Goal: Information Seeking & Learning: Compare options

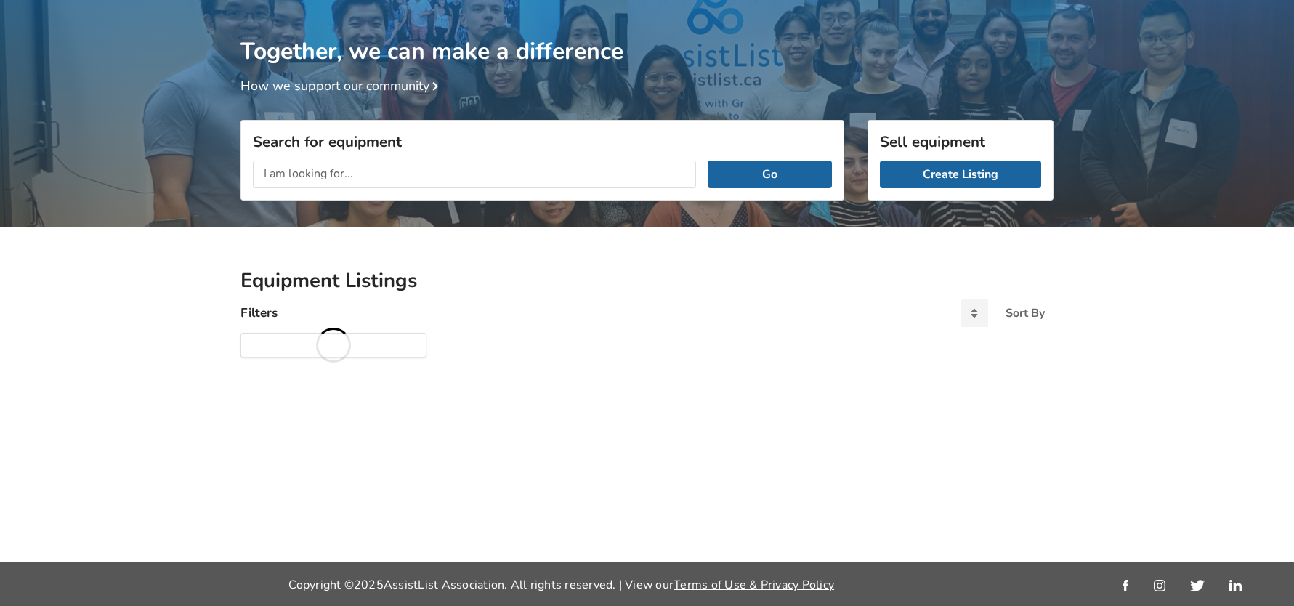
scroll to position [76, 0]
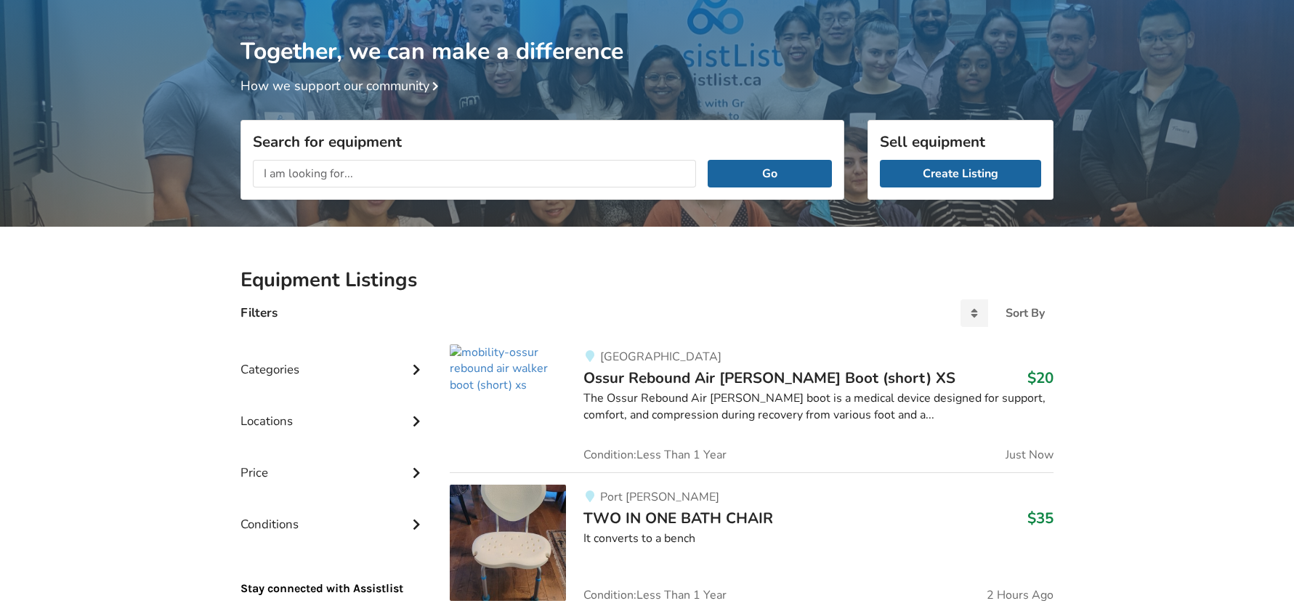
click at [396, 178] on input "text" at bounding box center [474, 174] width 443 height 28
type input "manual wheelchair"
click at [708, 160] on button "Go" at bounding box center [770, 174] width 124 height 28
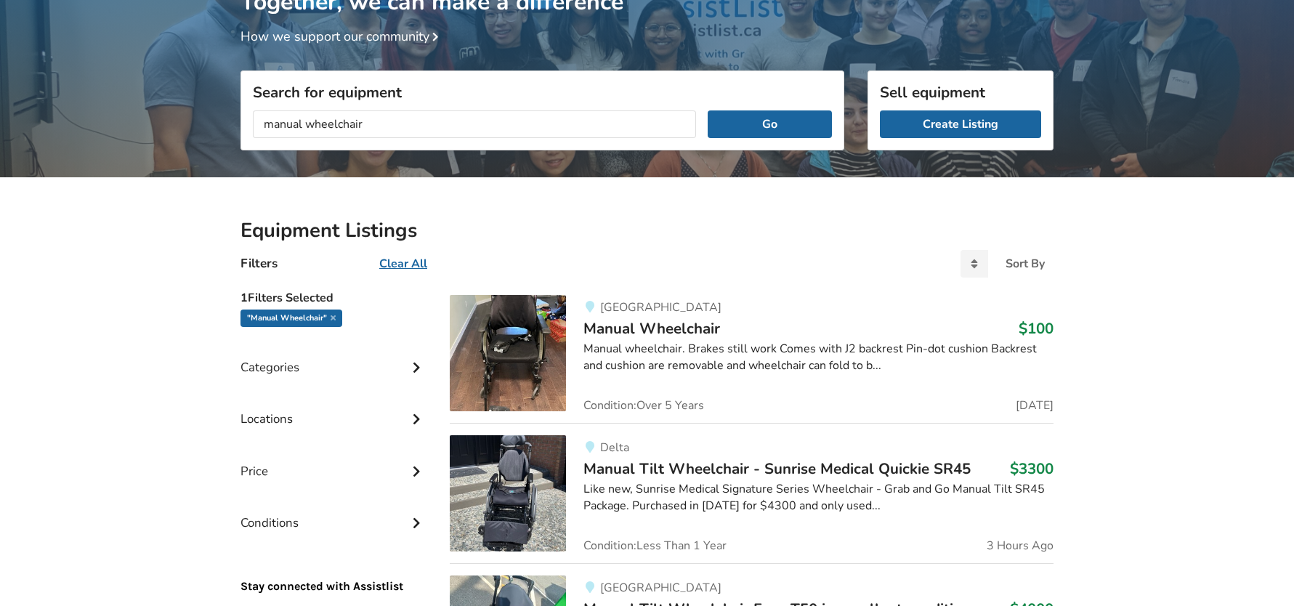
scroll to position [149, 0]
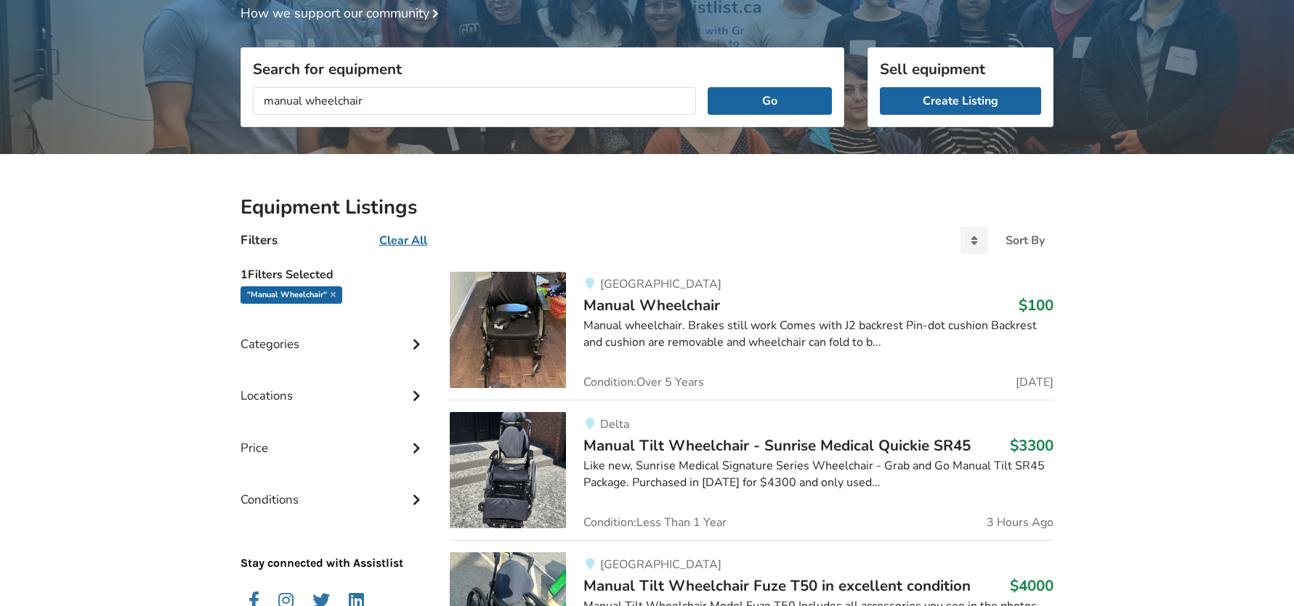
click at [500, 328] on img at bounding box center [508, 330] width 116 height 116
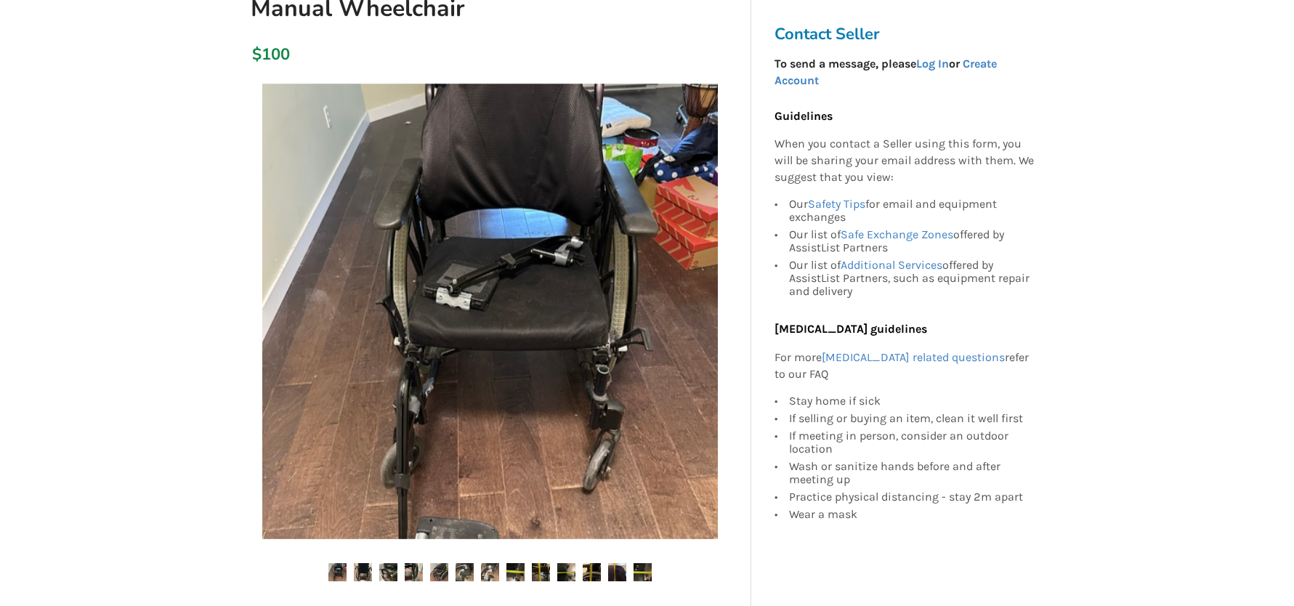
scroll to position [218, 0]
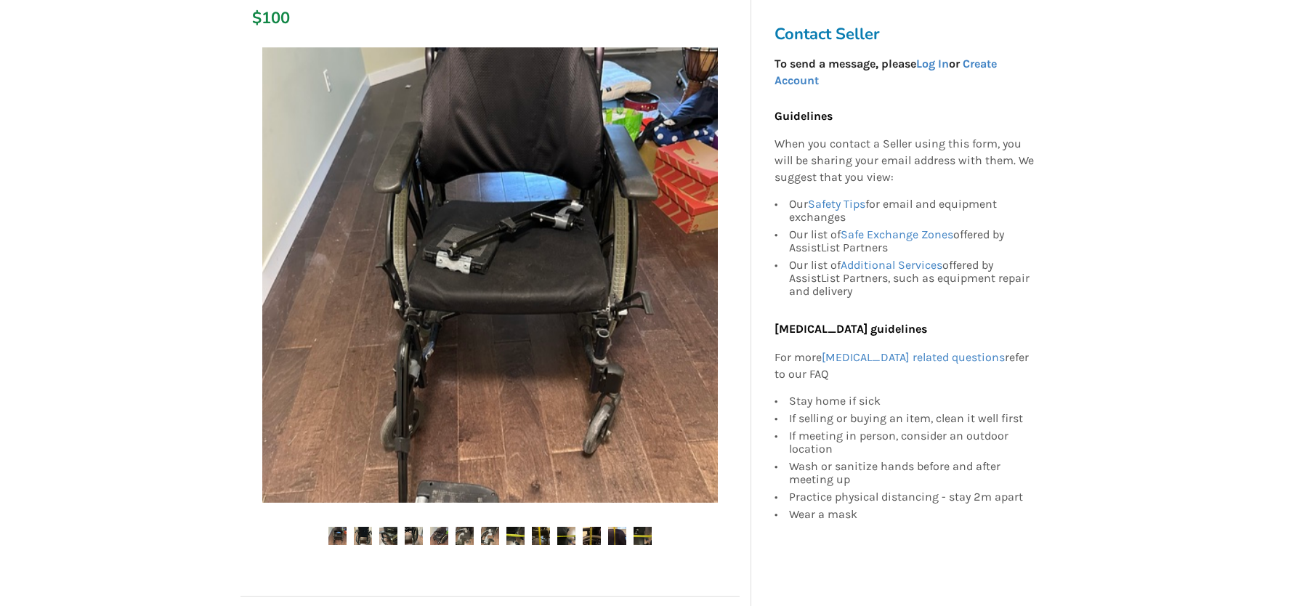
click at [359, 525] on div at bounding box center [490, 306] width 499 height 533
click at [387, 537] on img at bounding box center [388, 536] width 18 height 18
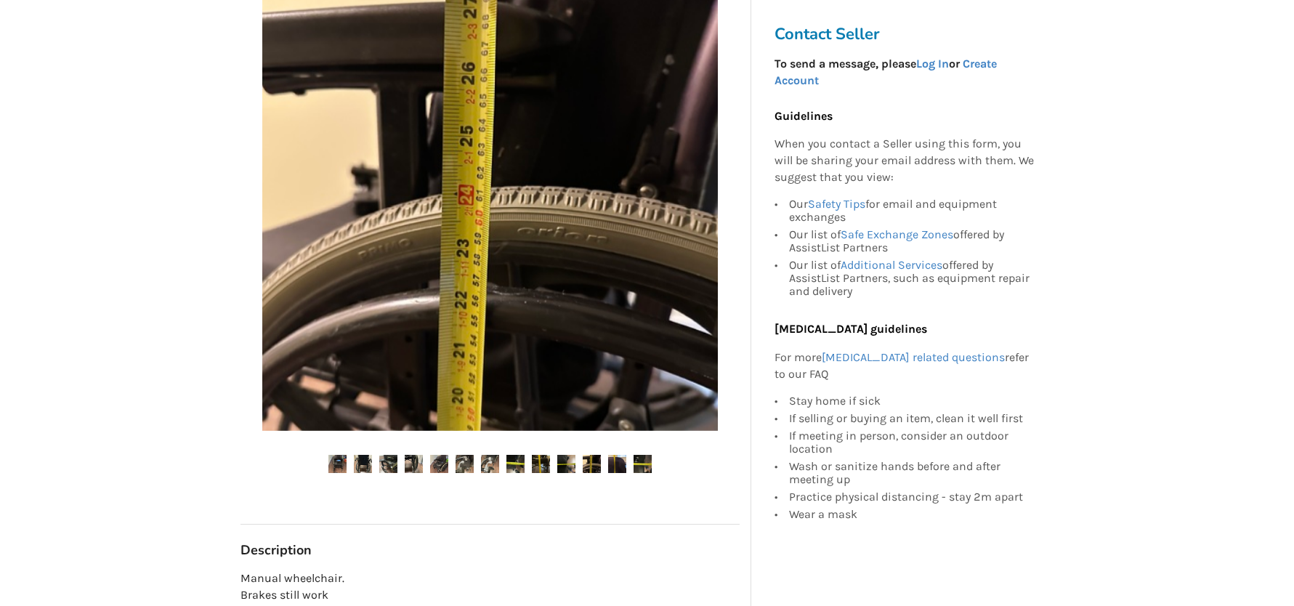
scroll to position [291, 0]
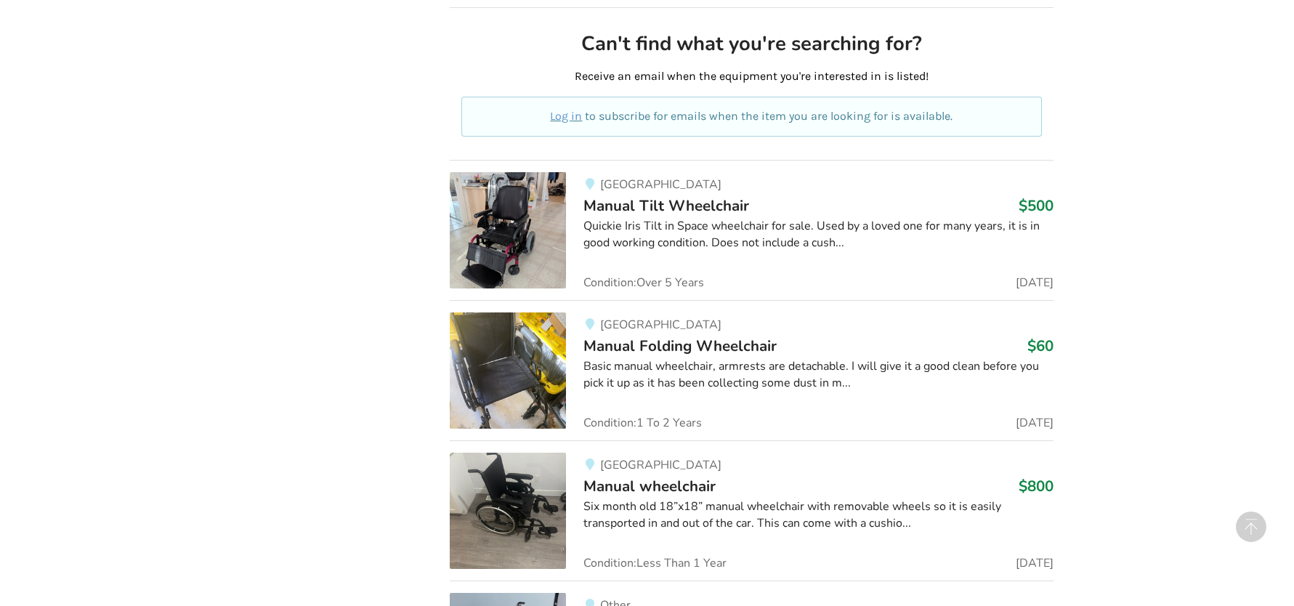
scroll to position [876, 0]
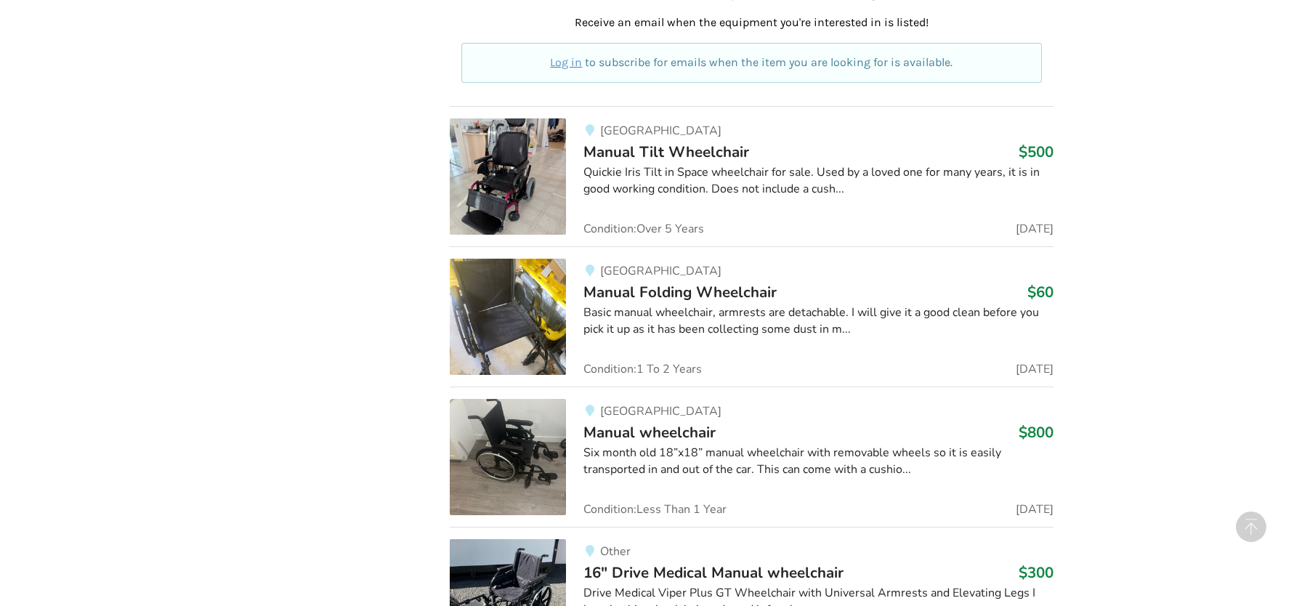
click at [501, 340] on img at bounding box center [508, 317] width 116 height 116
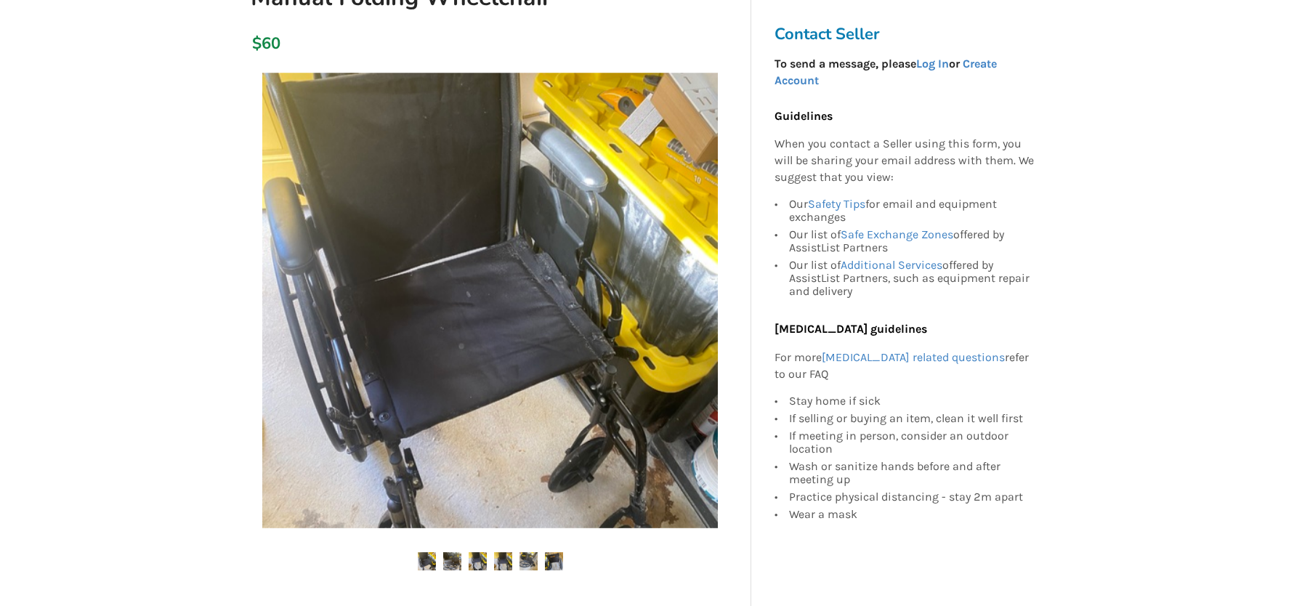
scroll to position [218, 0]
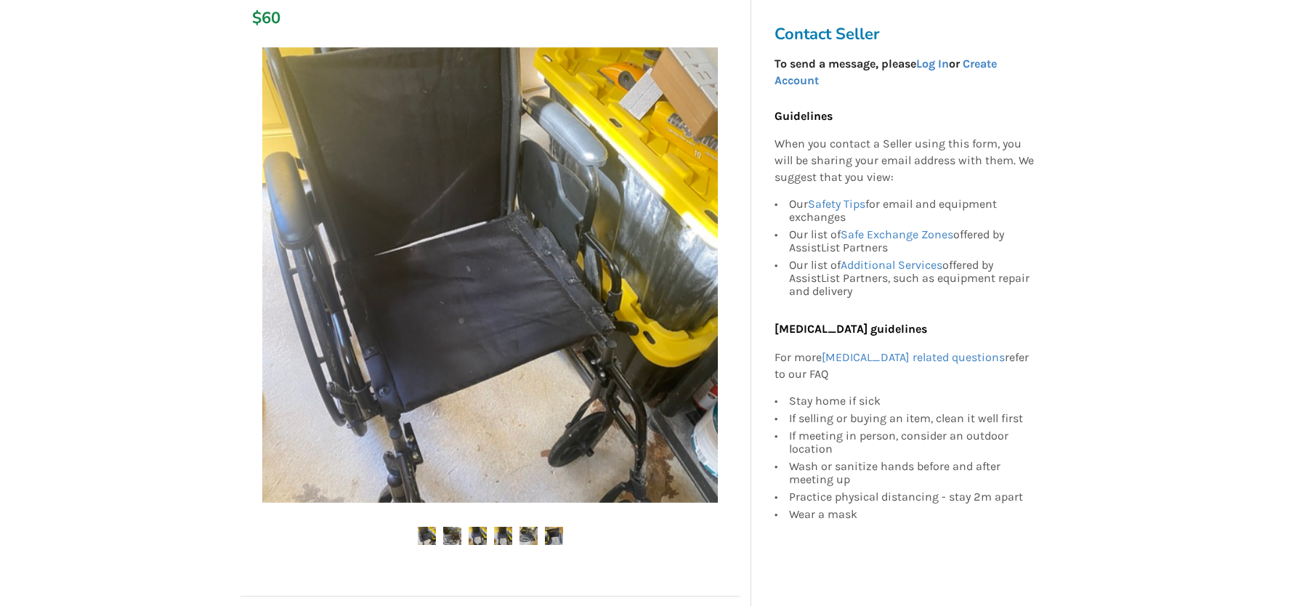
click at [456, 533] on img at bounding box center [452, 536] width 18 height 18
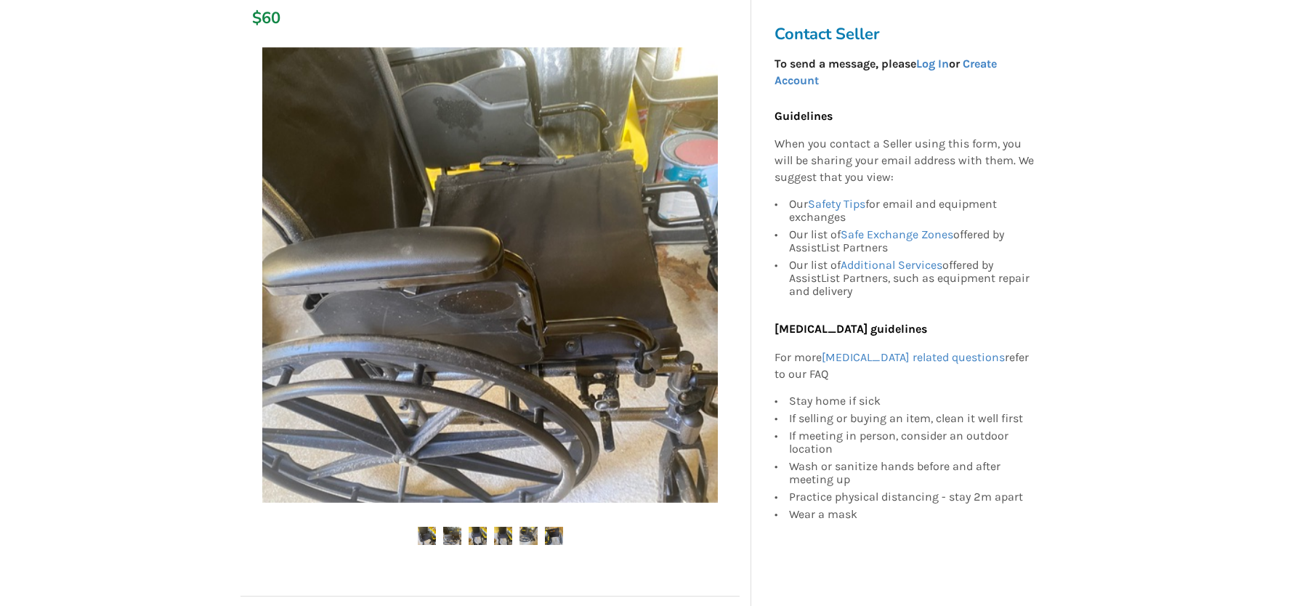
click at [484, 535] on img at bounding box center [478, 536] width 18 height 18
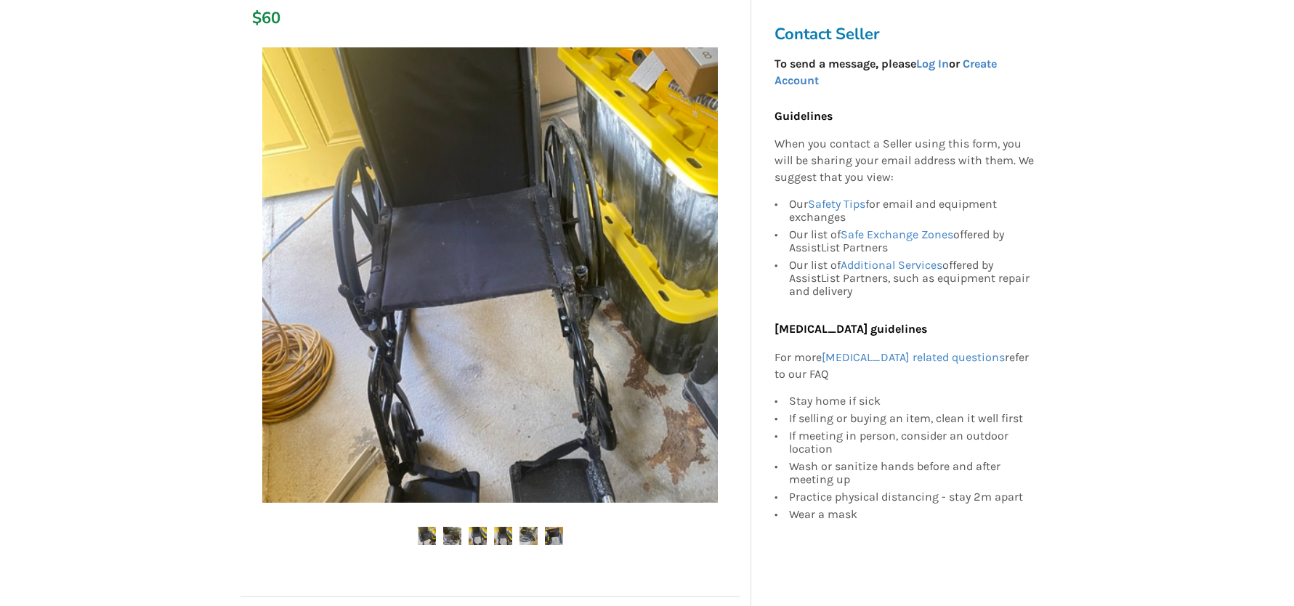
click at [504, 536] on img at bounding box center [503, 536] width 18 height 18
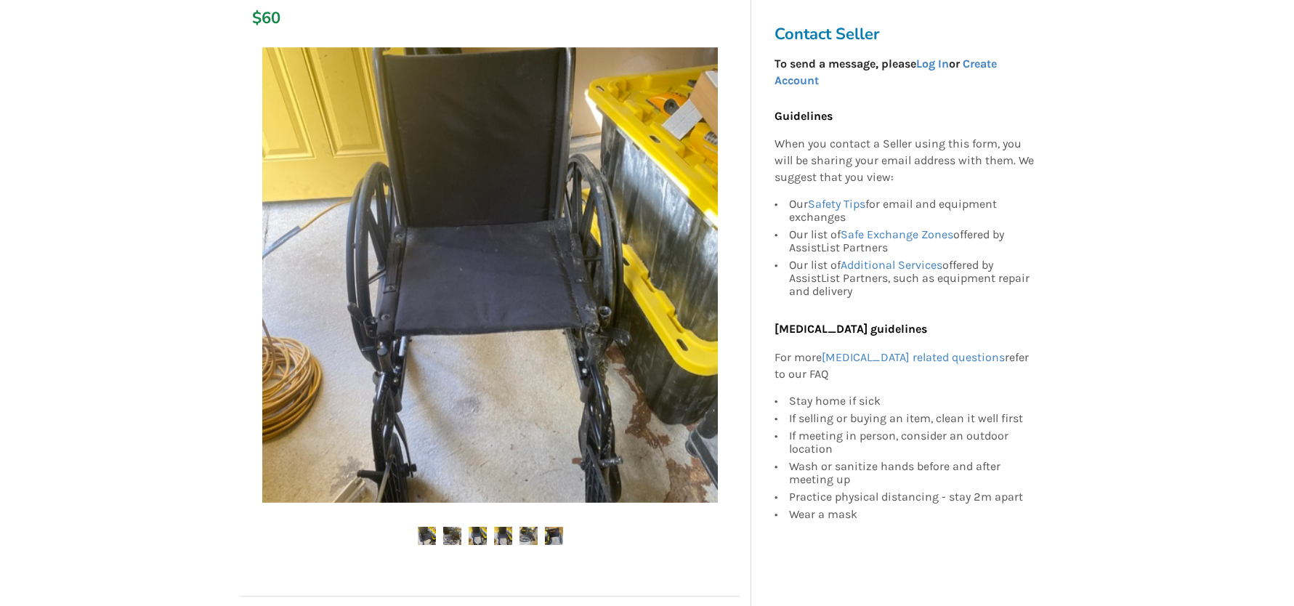
click at [534, 535] on img at bounding box center [529, 536] width 18 height 18
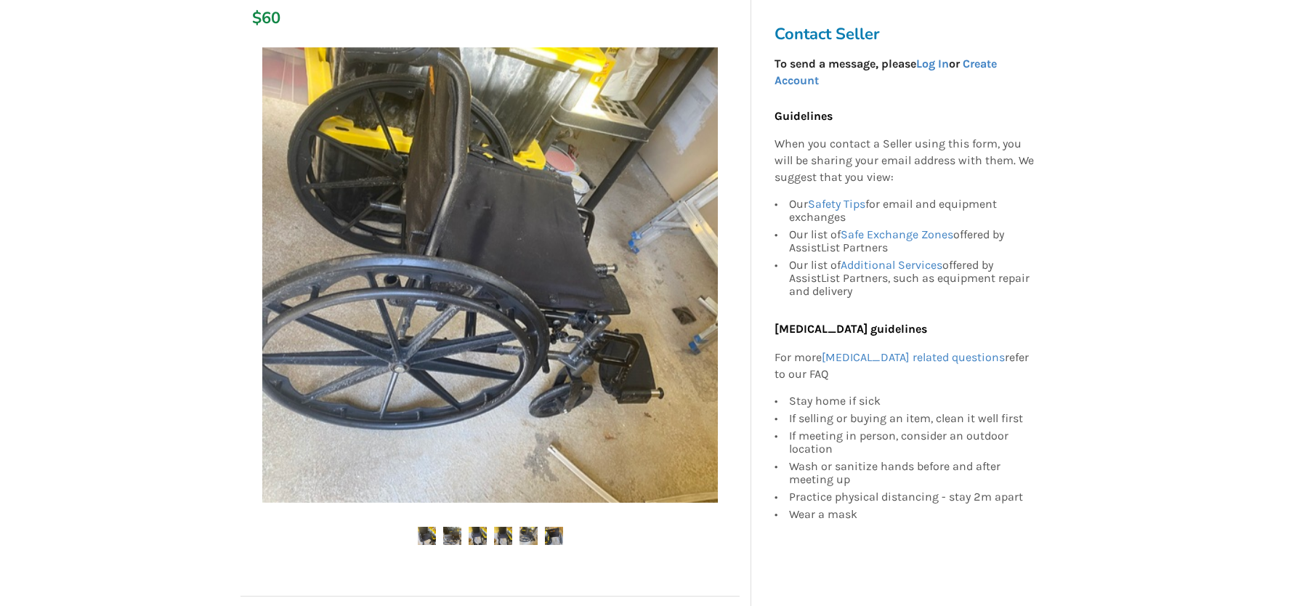
click at [555, 536] on img at bounding box center [554, 536] width 18 height 18
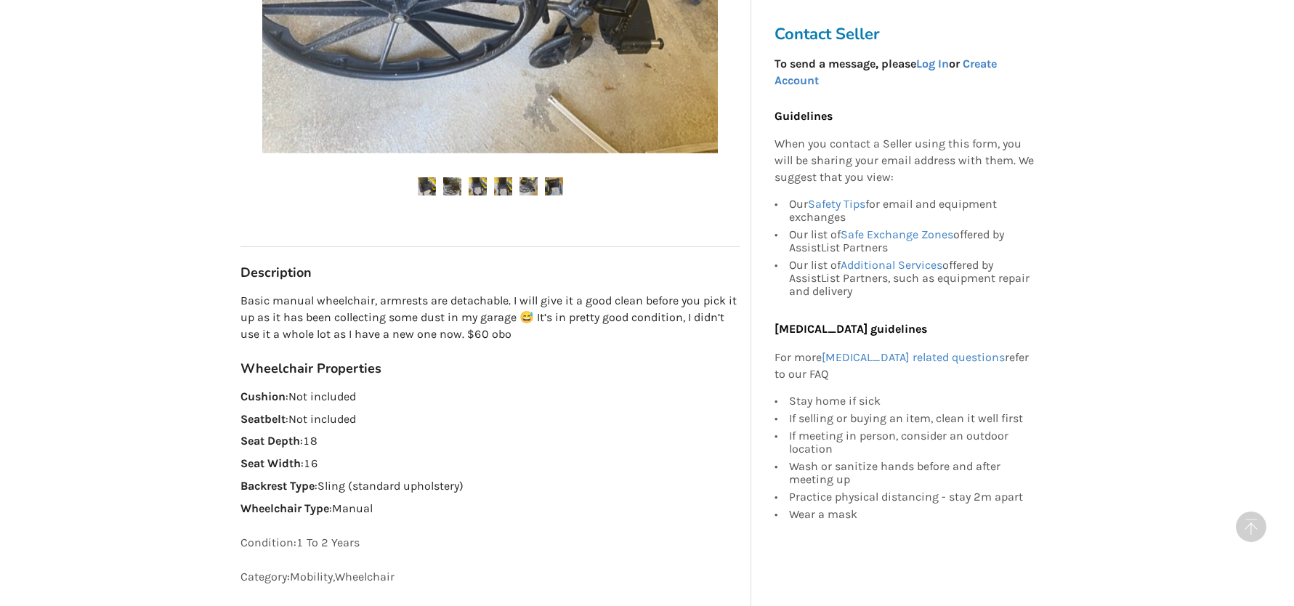
scroll to position [581, 0]
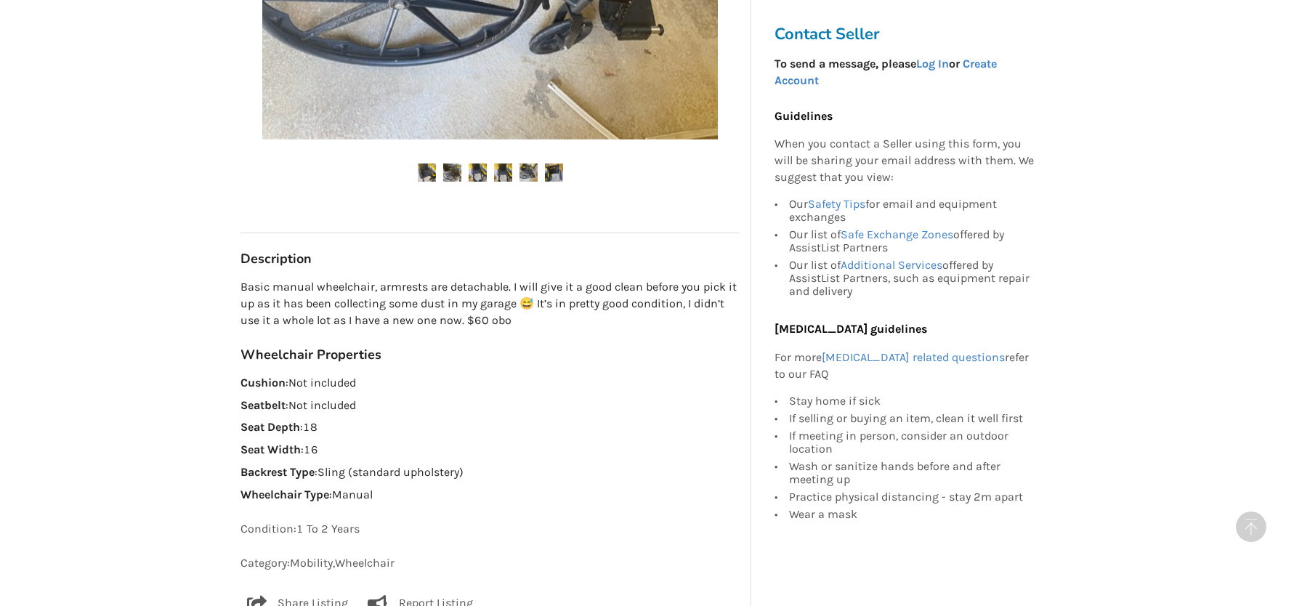
click at [434, 180] on img at bounding box center [427, 172] width 18 height 18
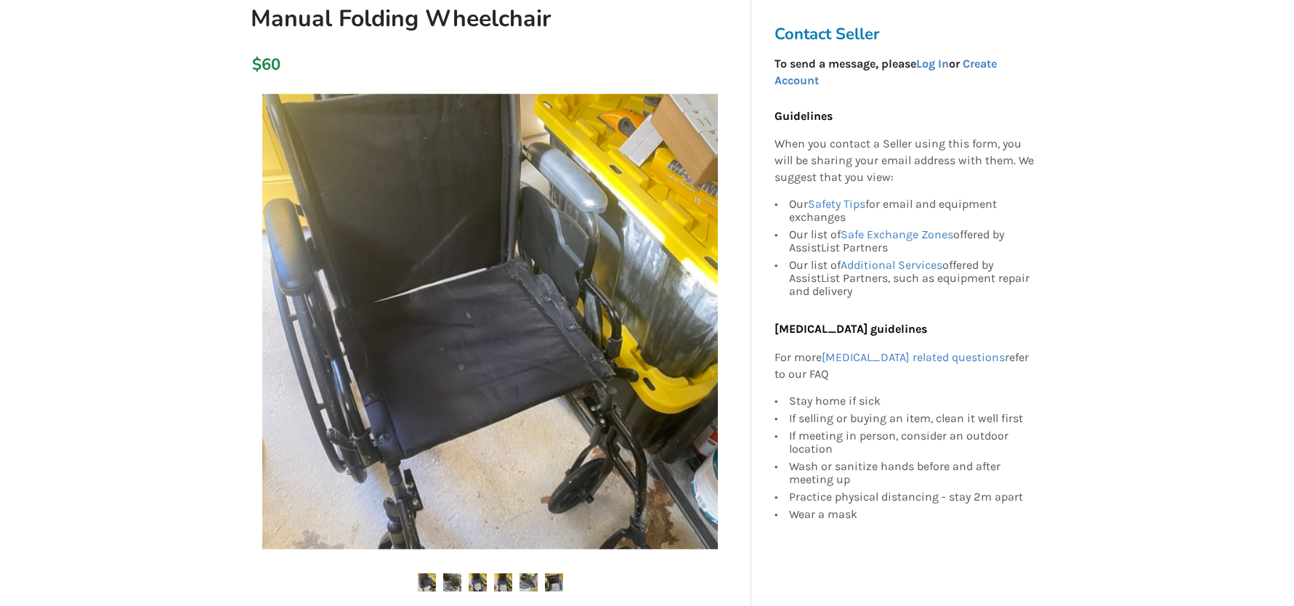
scroll to position [145, 0]
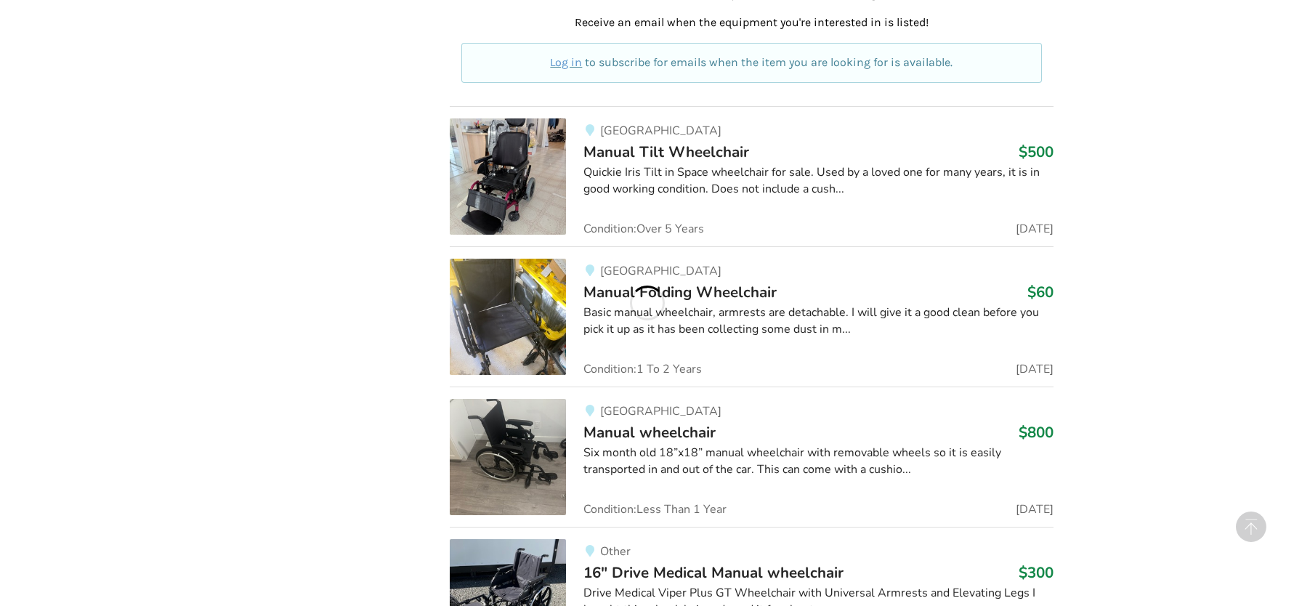
scroll to position [948, 0]
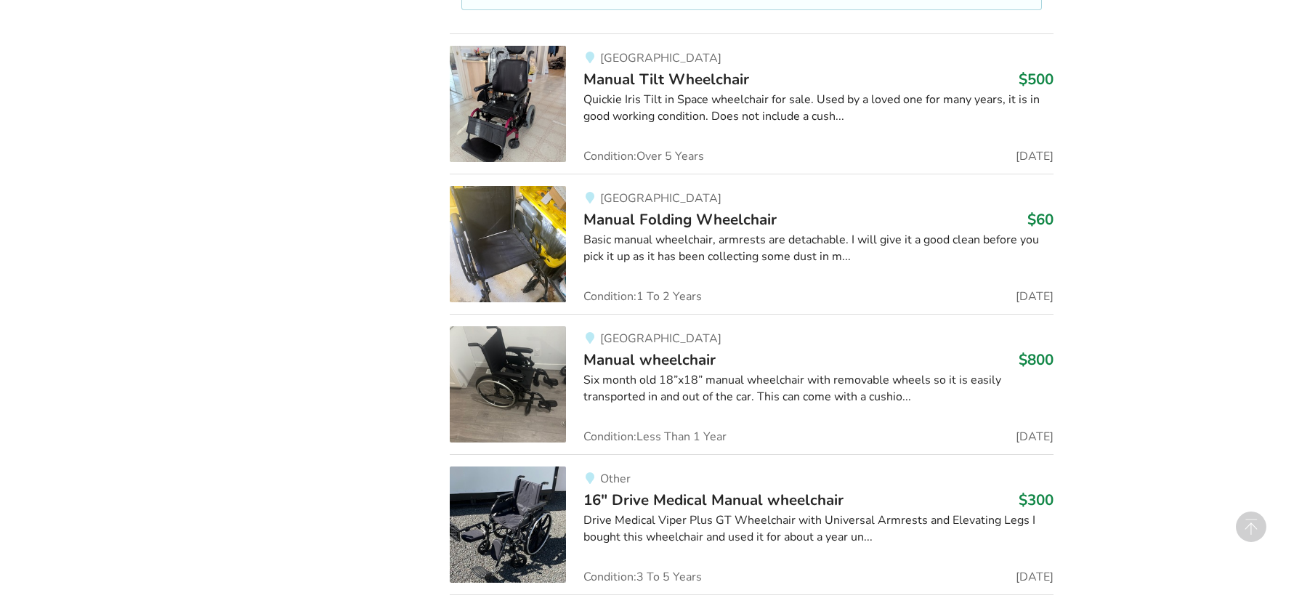
click at [492, 389] on img at bounding box center [508, 384] width 116 height 116
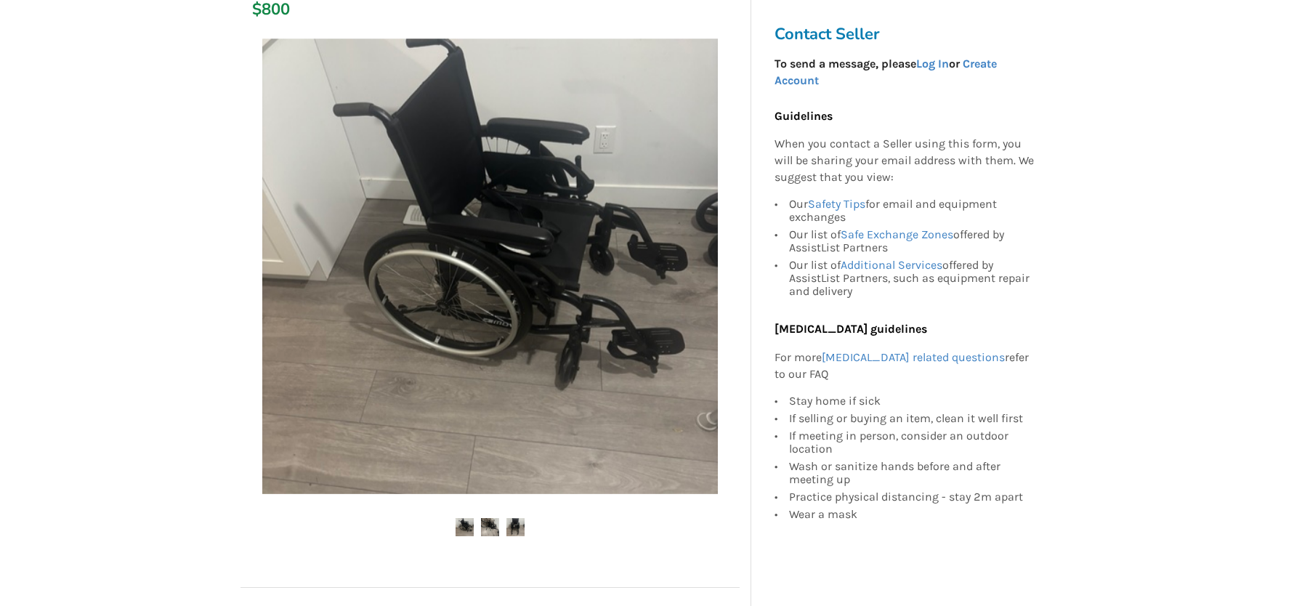
scroll to position [218, 0]
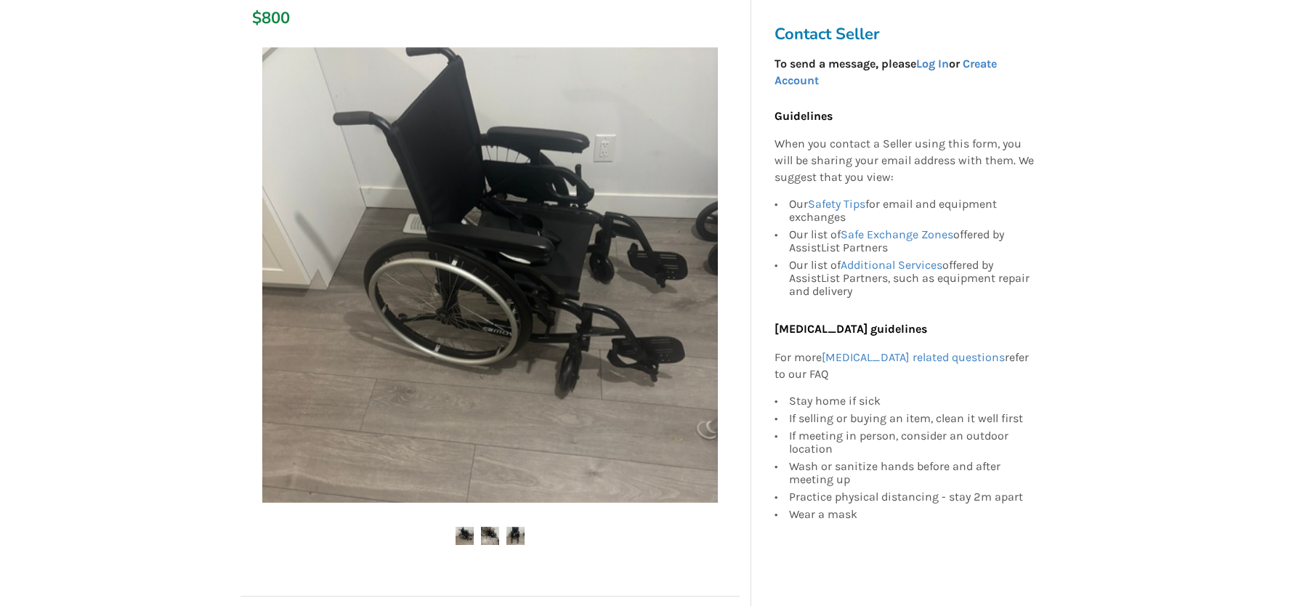
click at [488, 525] on div at bounding box center [490, 306] width 499 height 533
click at [479, 533] on ul at bounding box center [490, 537] width 499 height 20
click at [488, 533] on img at bounding box center [490, 536] width 18 height 18
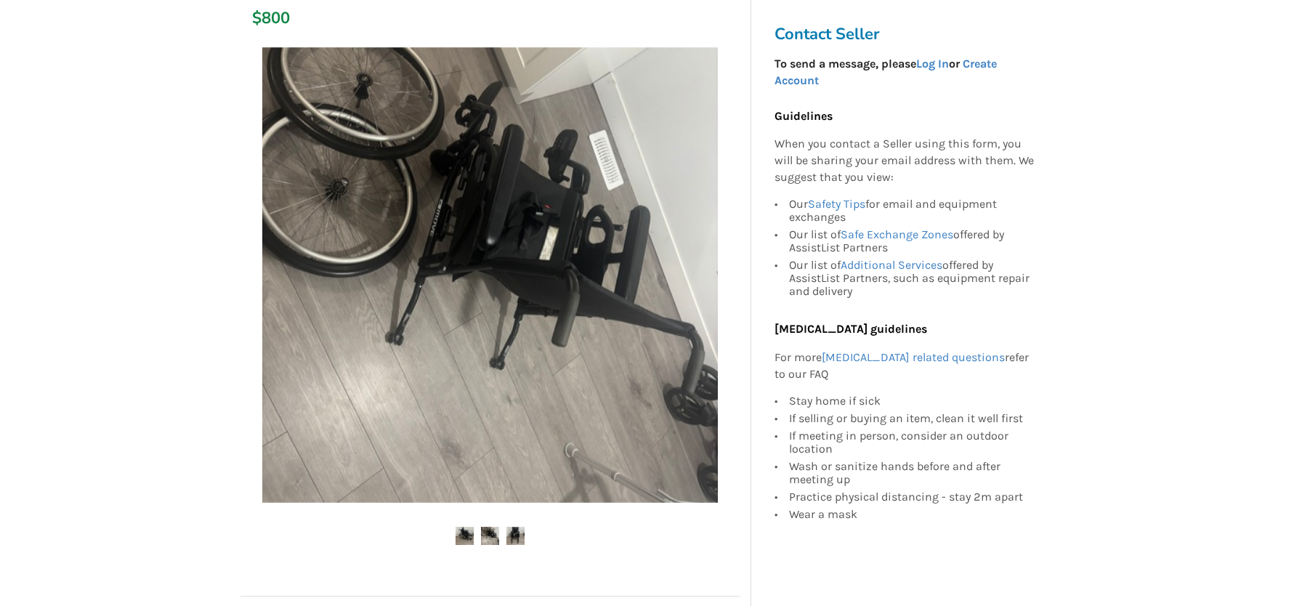
click at [517, 532] on img at bounding box center [515, 536] width 18 height 18
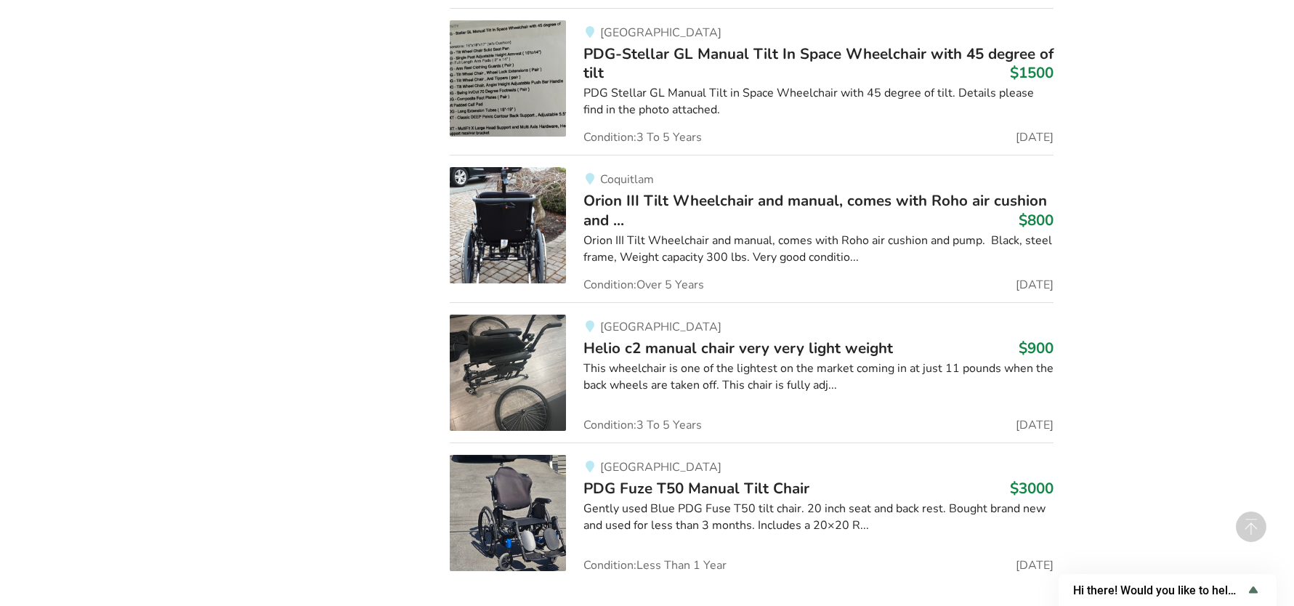
scroll to position [3290, 0]
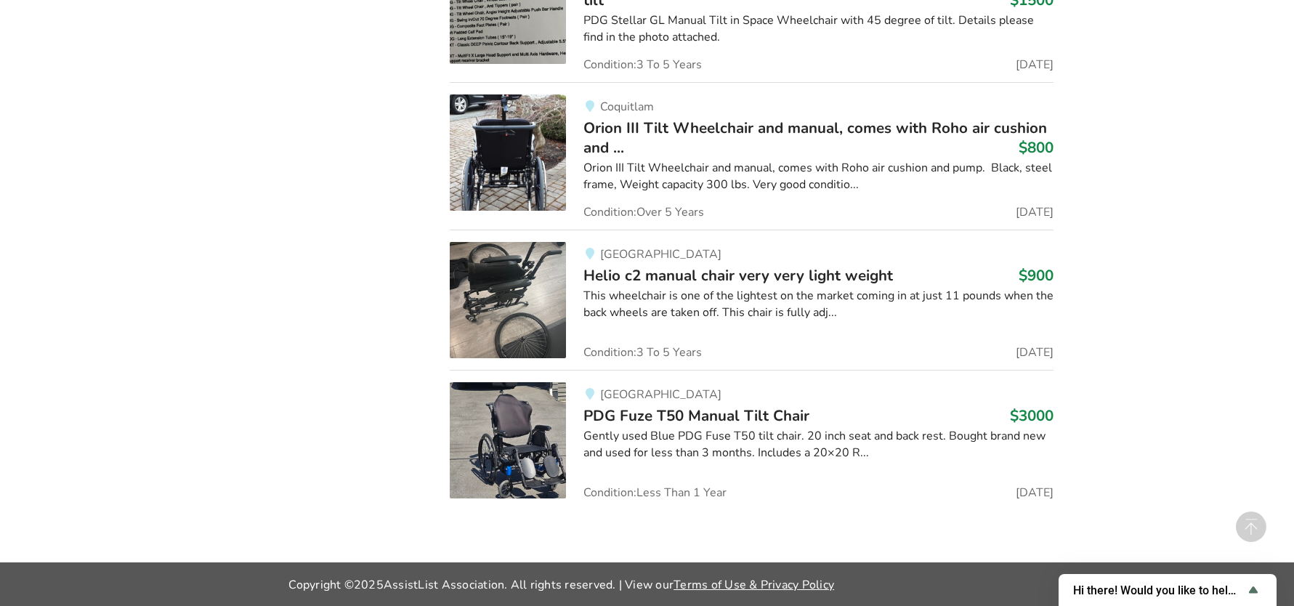
click at [526, 310] on img at bounding box center [508, 300] width 116 height 116
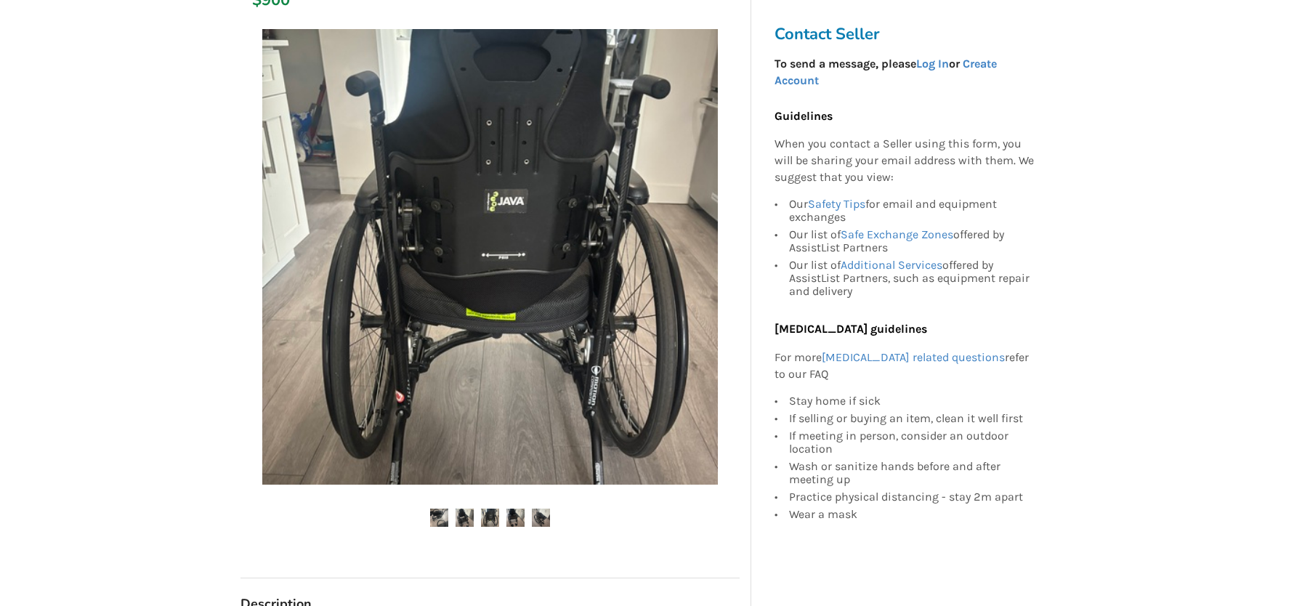
scroll to position [291, 0]
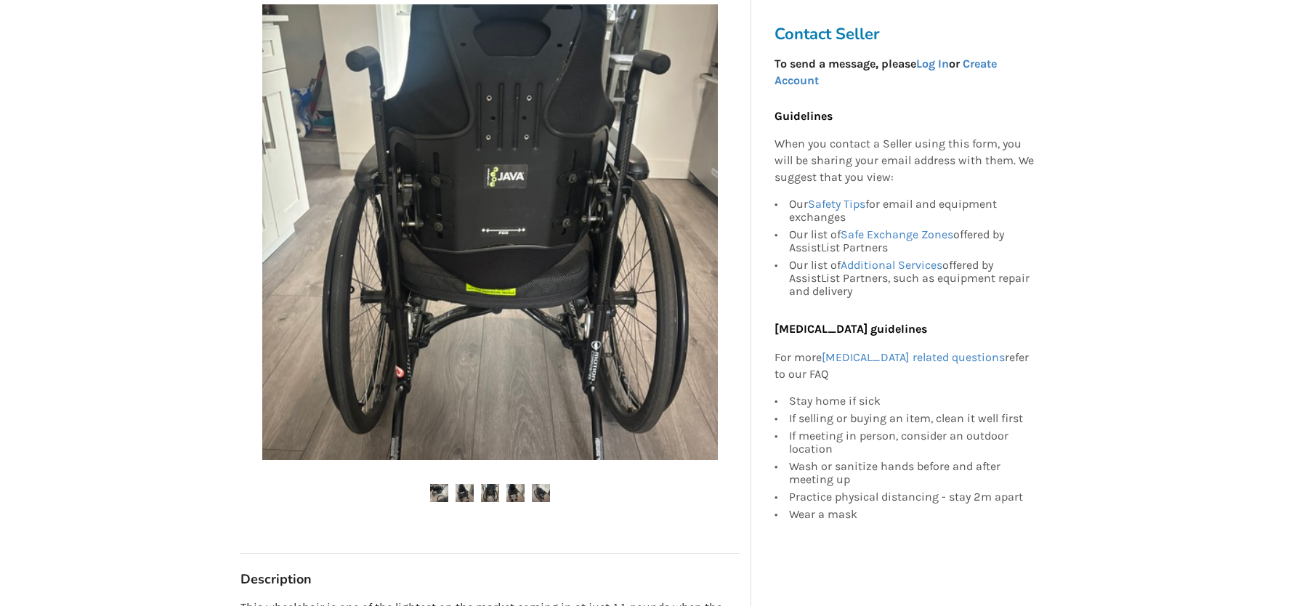
click at [462, 496] on img at bounding box center [465, 493] width 18 height 18
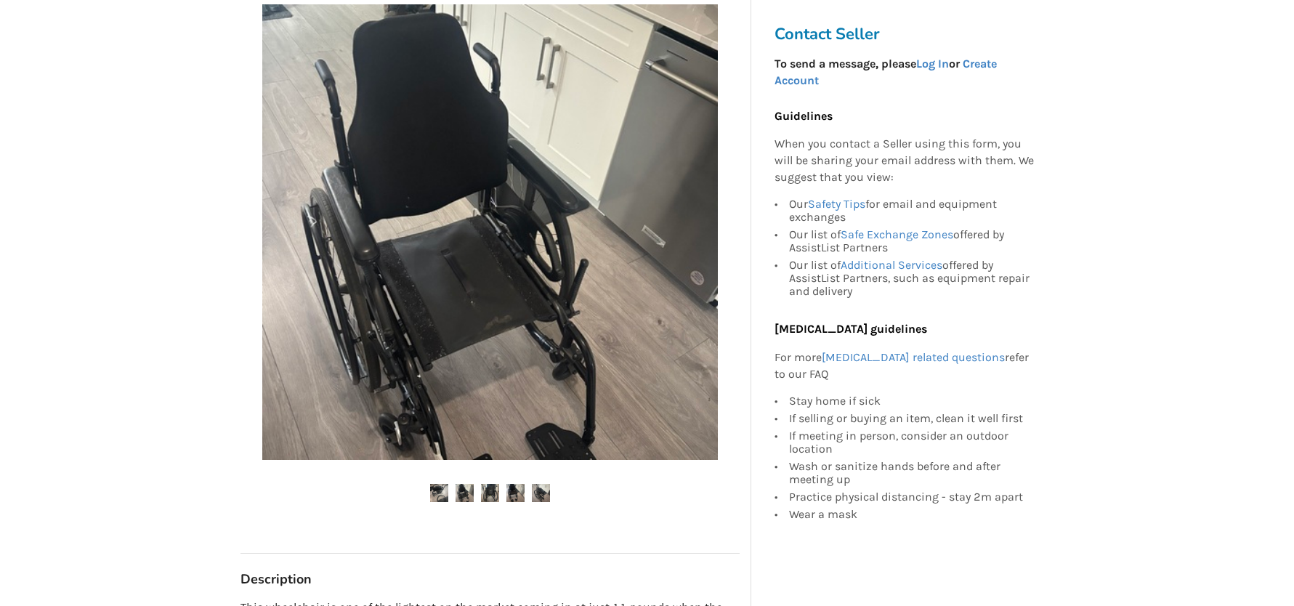
click at [485, 494] on img at bounding box center [490, 493] width 18 height 18
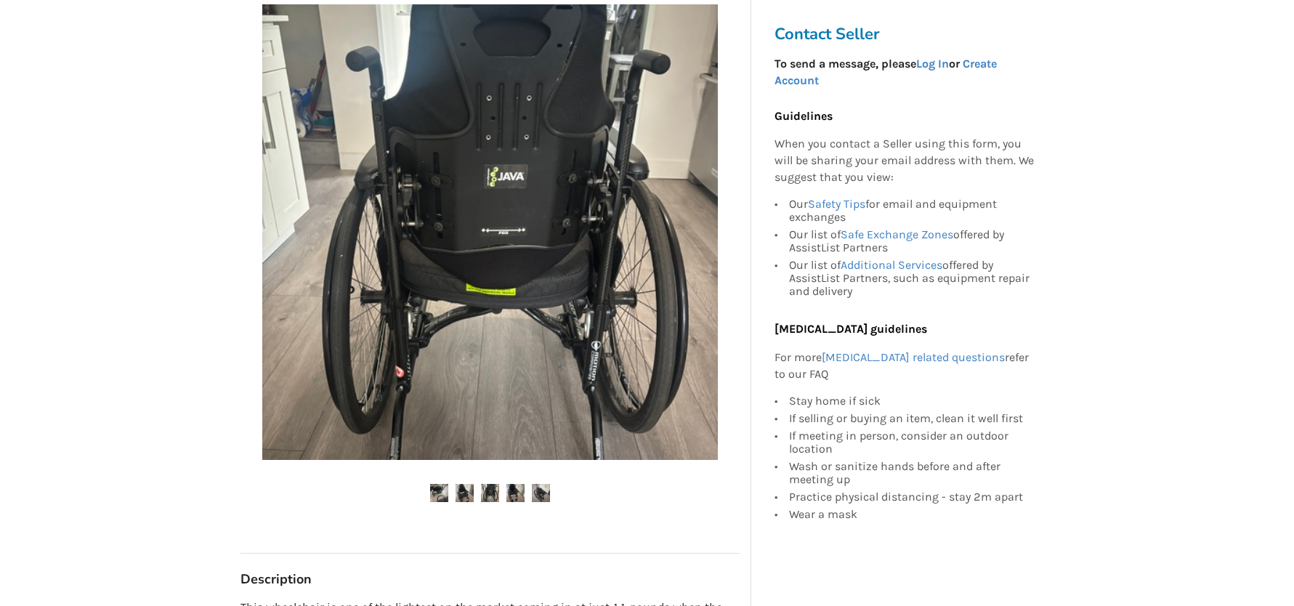
click at [519, 496] on img at bounding box center [515, 493] width 18 height 18
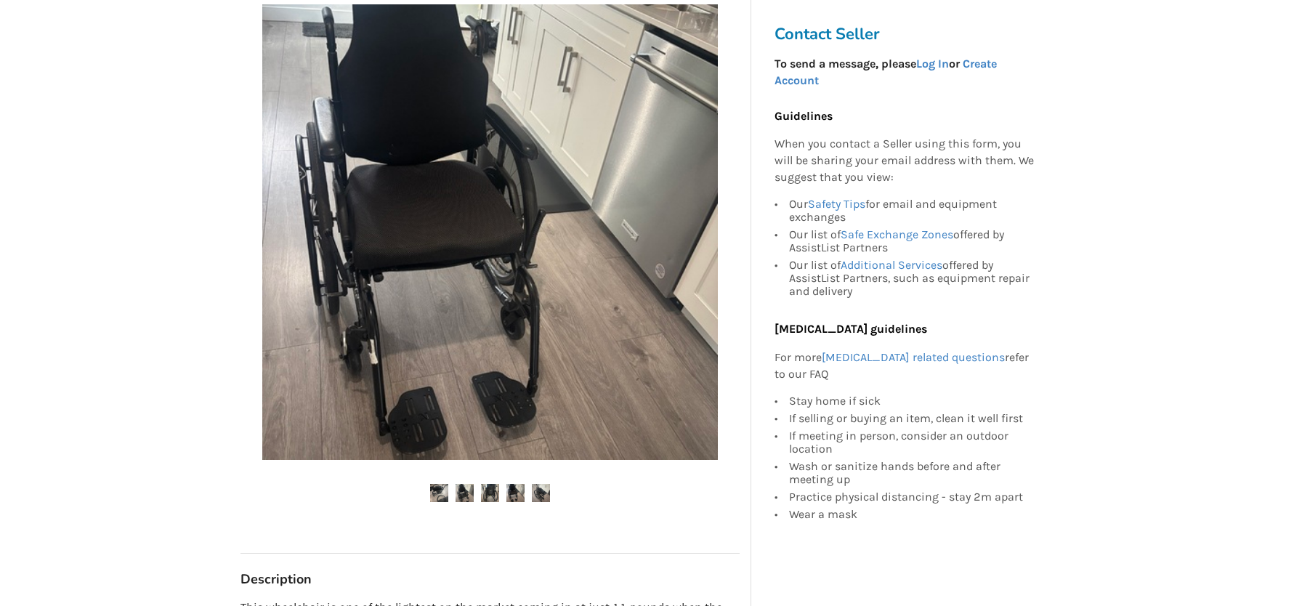
click at [541, 496] on img at bounding box center [541, 493] width 18 height 18
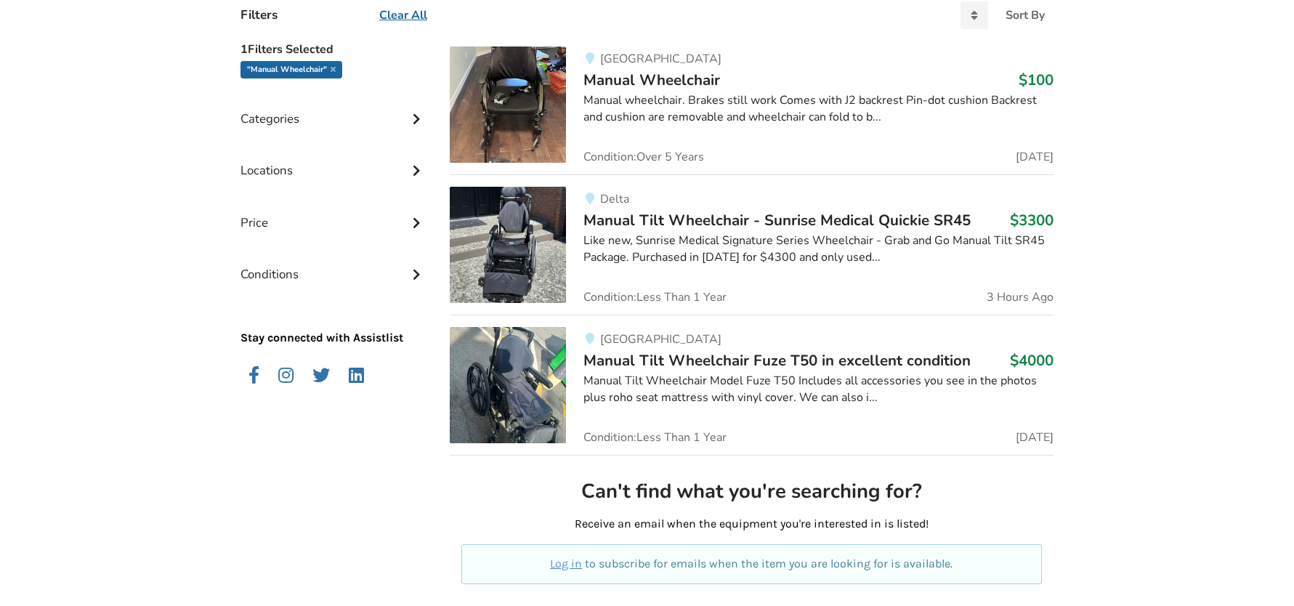
scroll to position [218, 0]
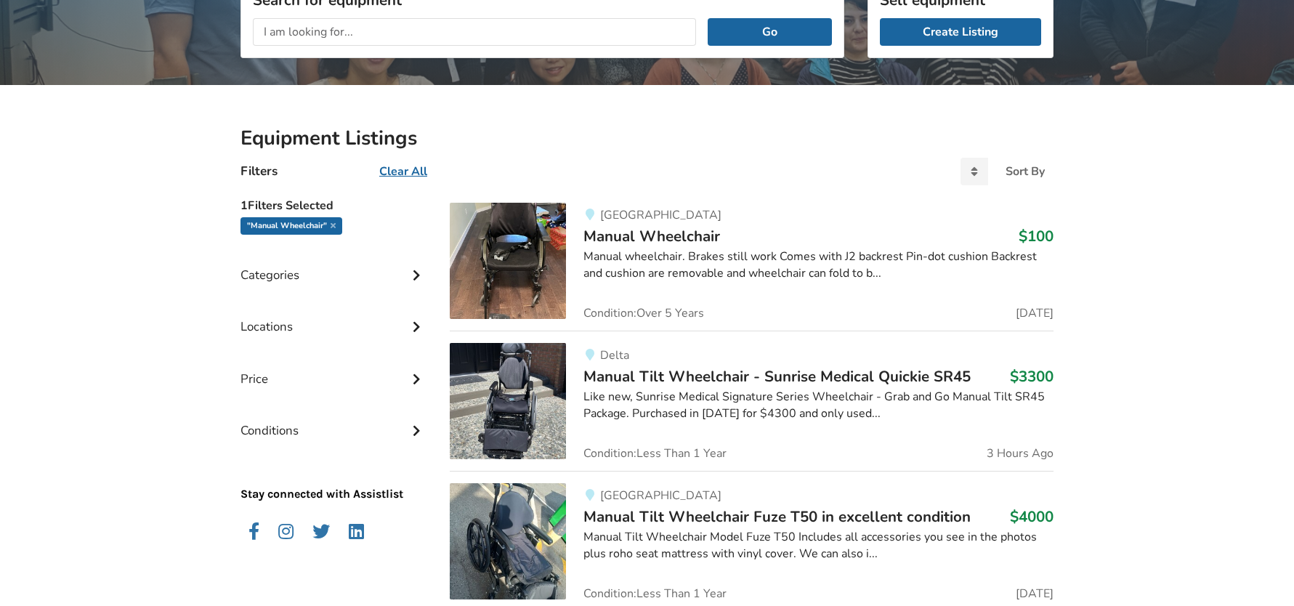
click at [288, 318] on div "Locations" at bounding box center [334, 316] width 186 height 52
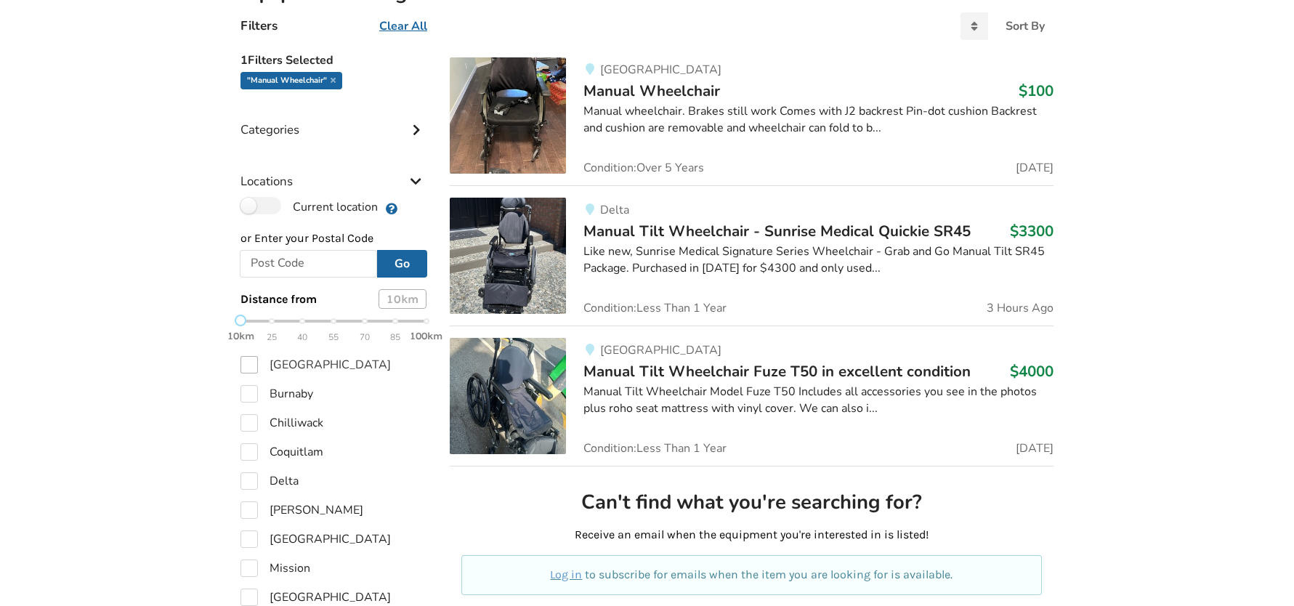
scroll to position [436, 0]
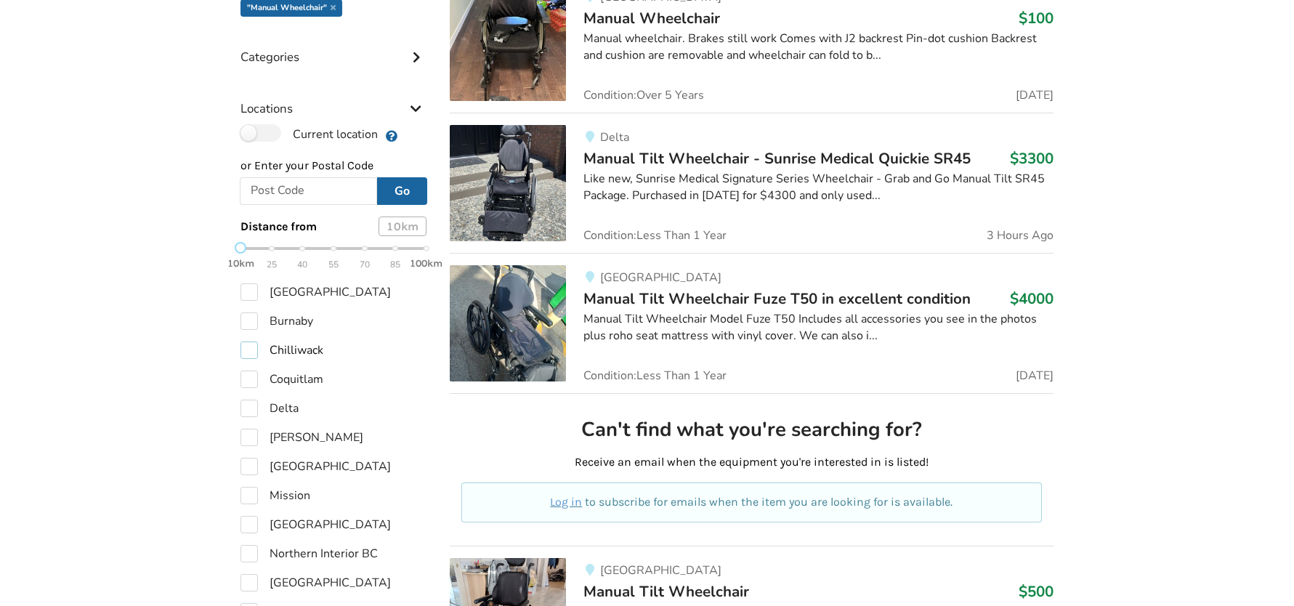
click at [250, 357] on label "Chilliwack" at bounding box center [282, 350] width 83 height 17
checkbox input "true"
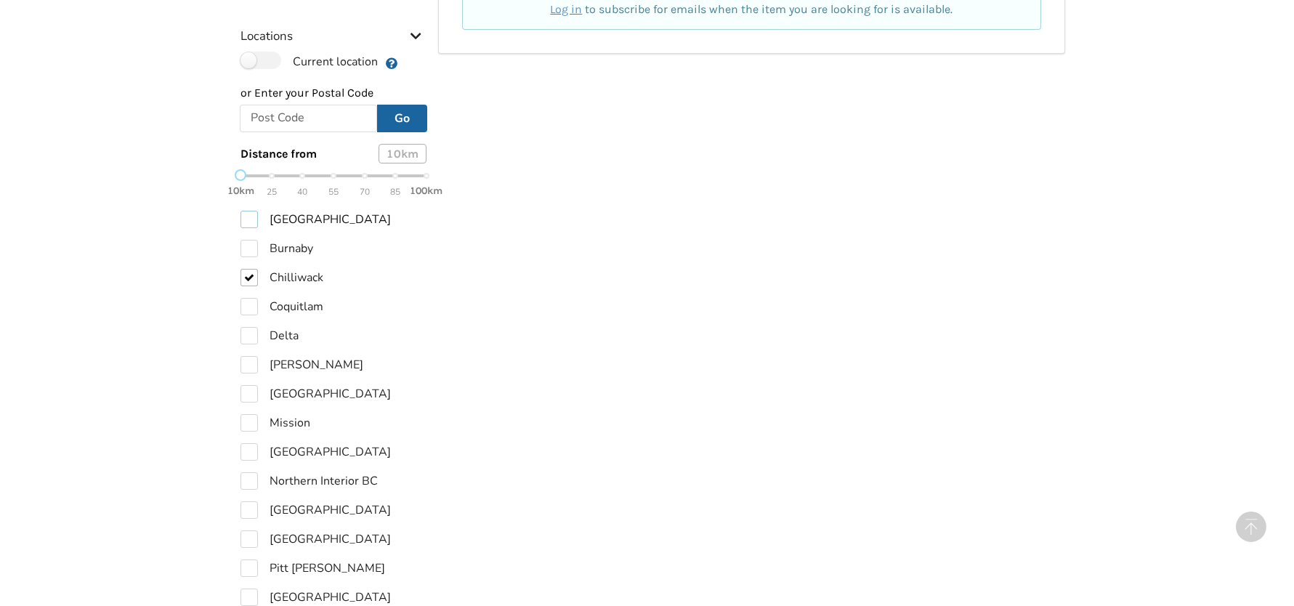
click at [253, 224] on label "[GEOGRAPHIC_DATA]" at bounding box center [316, 219] width 150 height 17
checkbox input "true"
click at [251, 280] on label "Chilliwack" at bounding box center [282, 277] width 83 height 17
checkbox input "false"
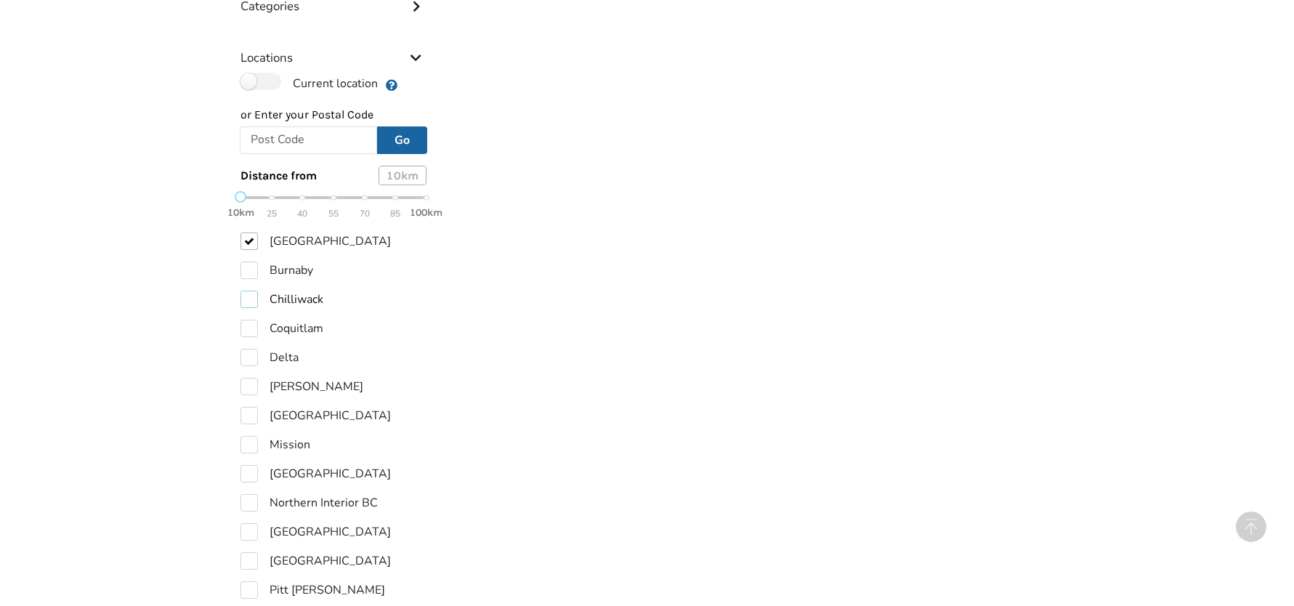
click at [273, 193] on div "10km 25 40 55 70 85 100km" at bounding box center [334, 205] width 186 height 25
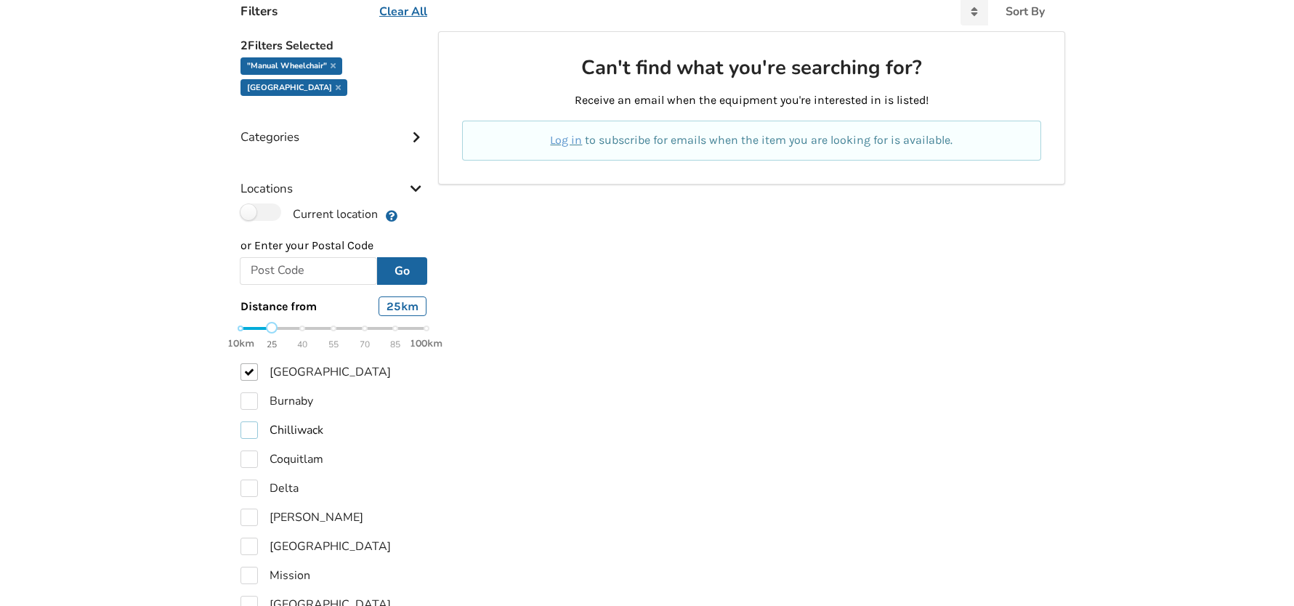
scroll to position [436, 0]
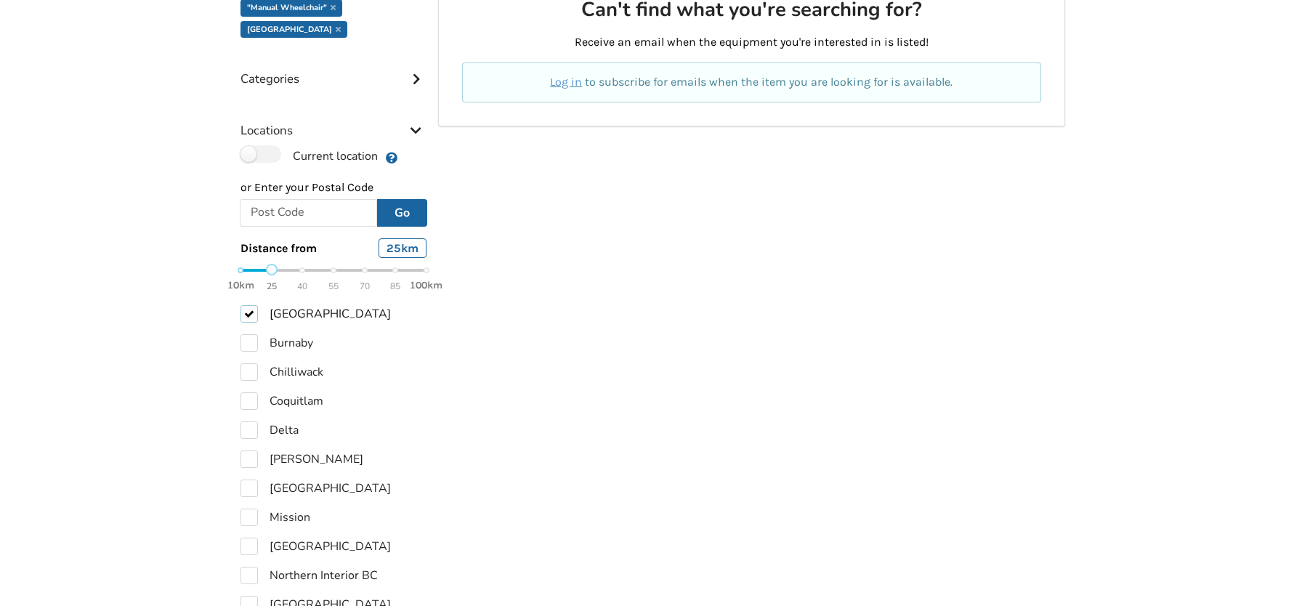
click at [255, 305] on label "[GEOGRAPHIC_DATA]" at bounding box center [316, 313] width 150 height 17
checkbox input "false"
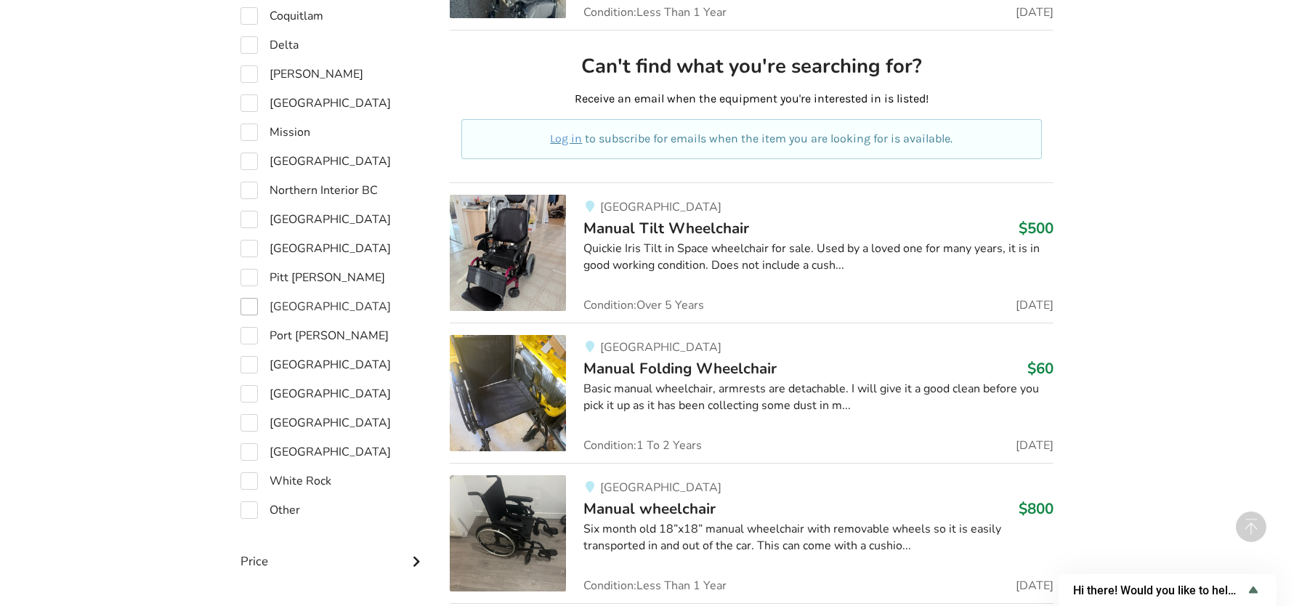
scroll to position [727, 0]
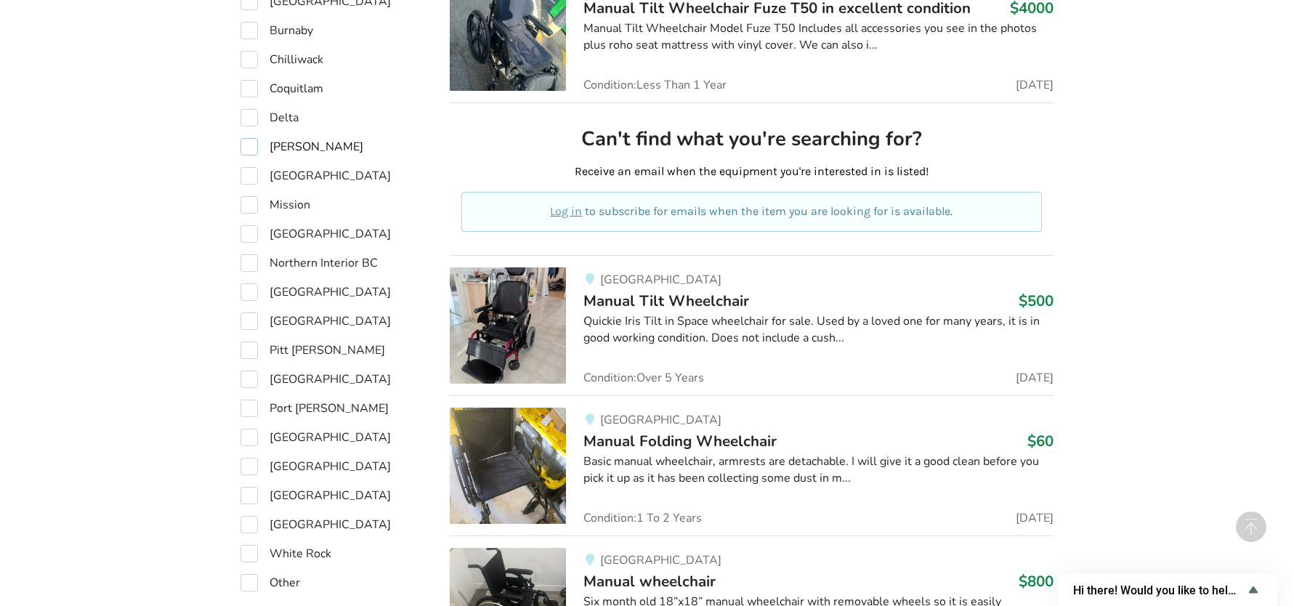
click at [246, 152] on label "[PERSON_NAME]" at bounding box center [302, 146] width 123 height 17
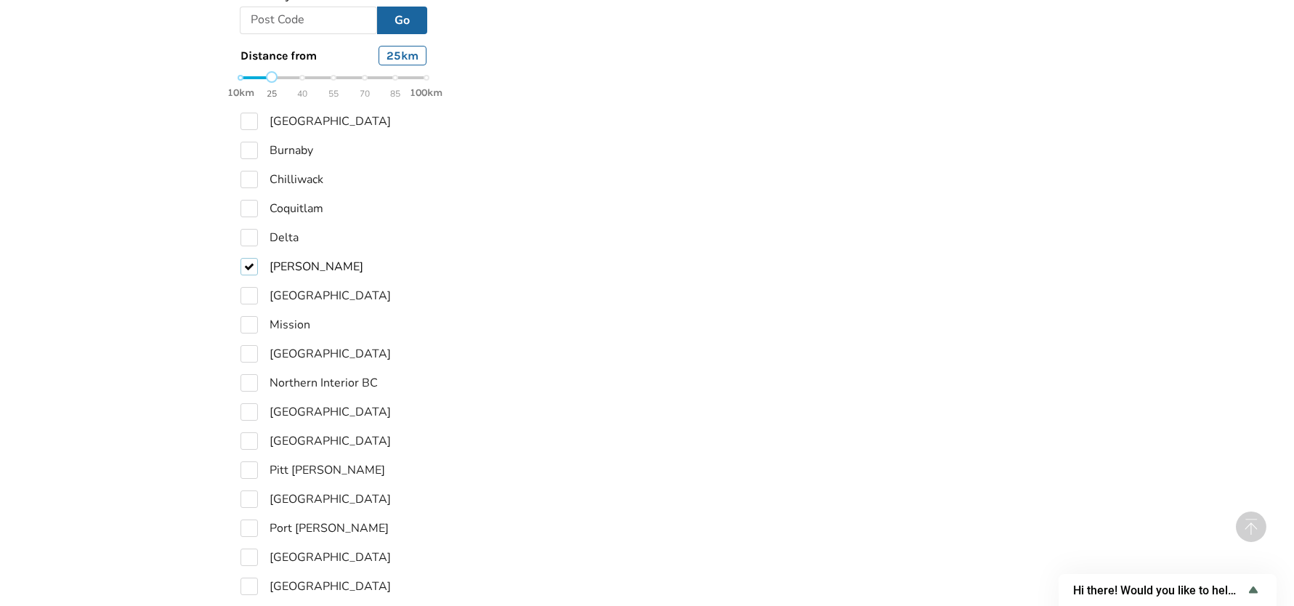
scroll to position [654, 0]
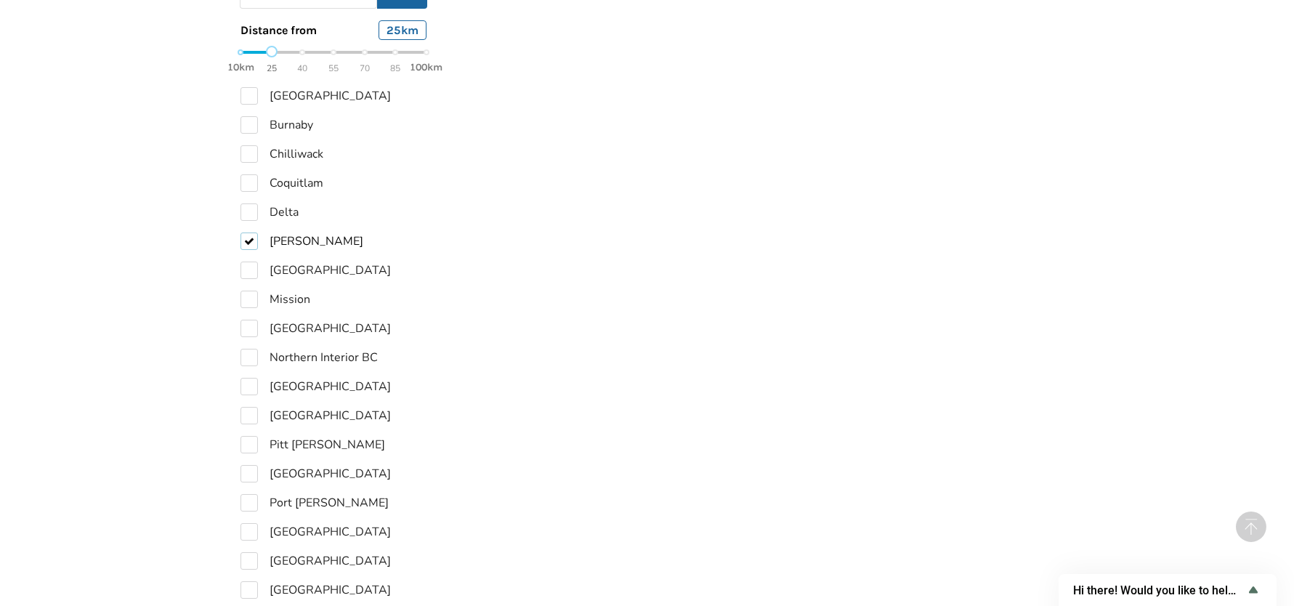
click at [249, 233] on label "[PERSON_NAME]" at bounding box center [302, 241] width 123 height 17
checkbox input "false"
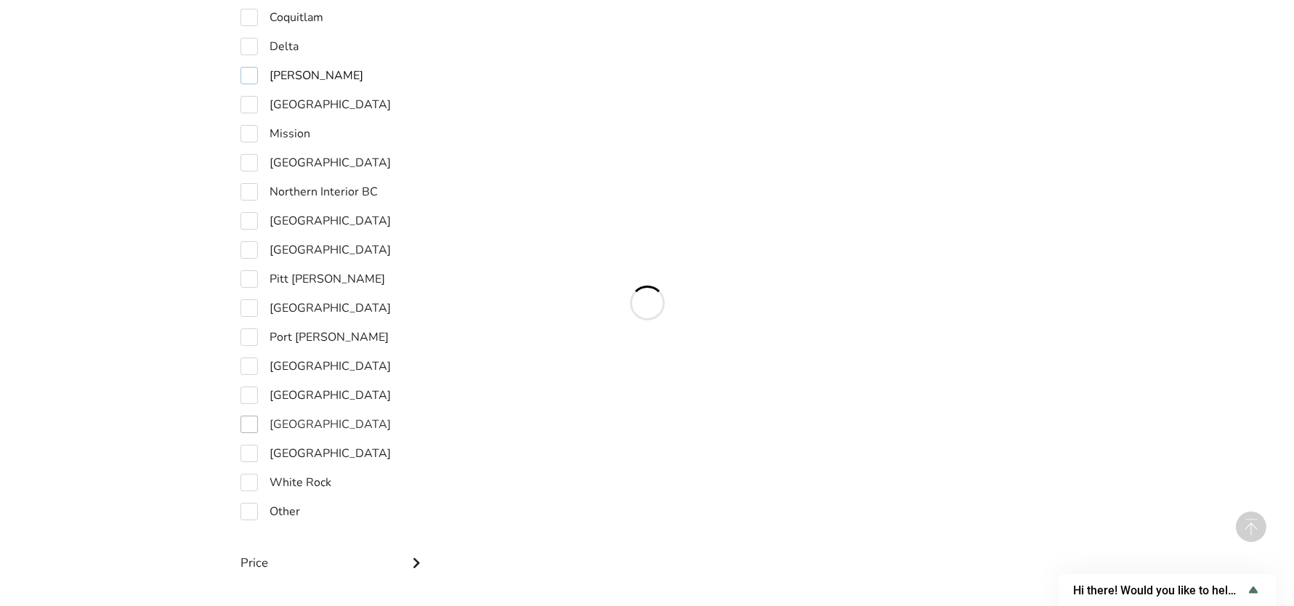
scroll to position [799, 0]
click at [254, 395] on label "[GEOGRAPHIC_DATA]" at bounding box center [316, 393] width 150 height 17
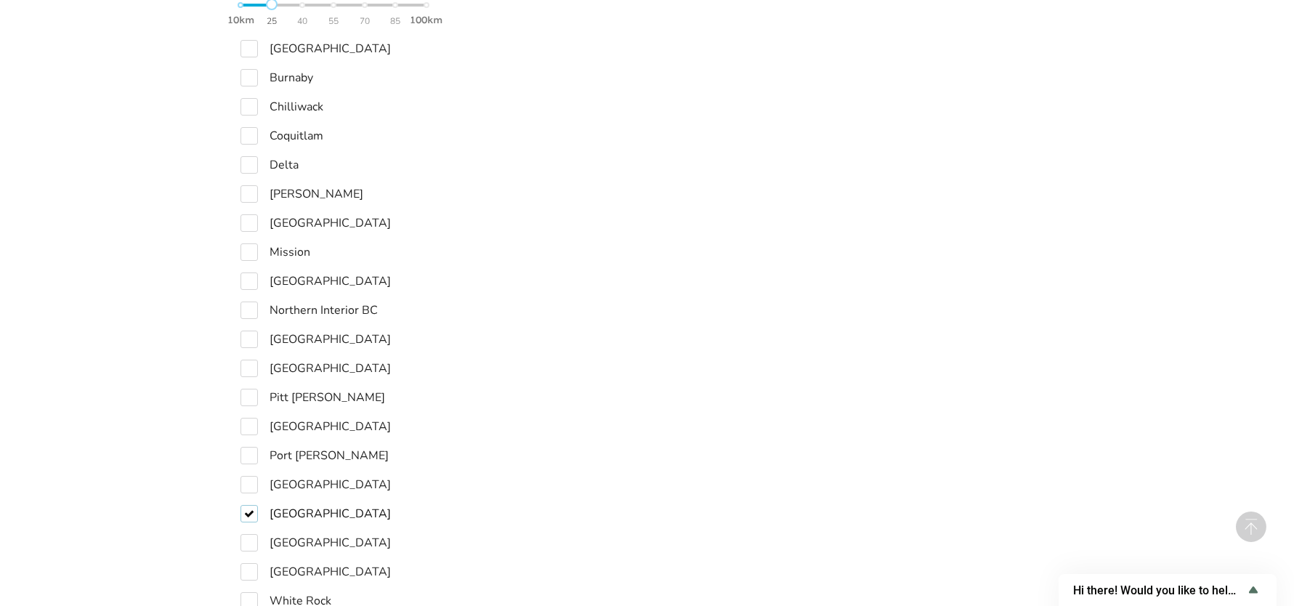
scroll to position [727, 0]
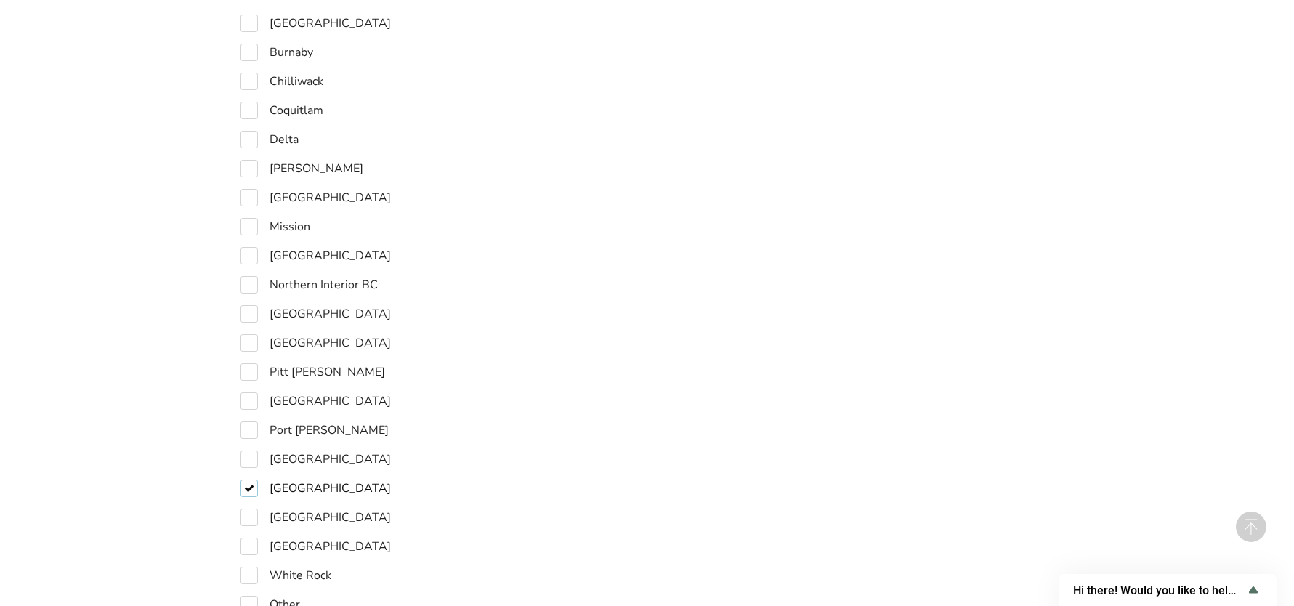
click at [249, 480] on label "[GEOGRAPHIC_DATA]" at bounding box center [316, 488] width 150 height 17
checkbox input "false"
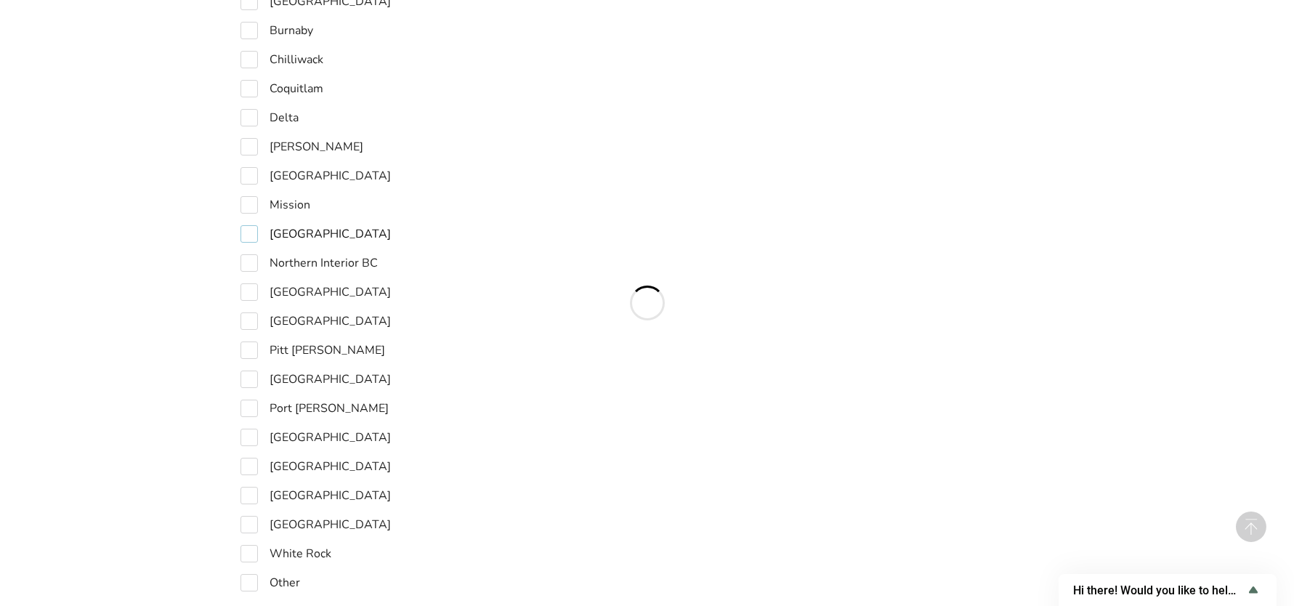
click at [246, 235] on label "[GEOGRAPHIC_DATA]" at bounding box center [316, 233] width 150 height 17
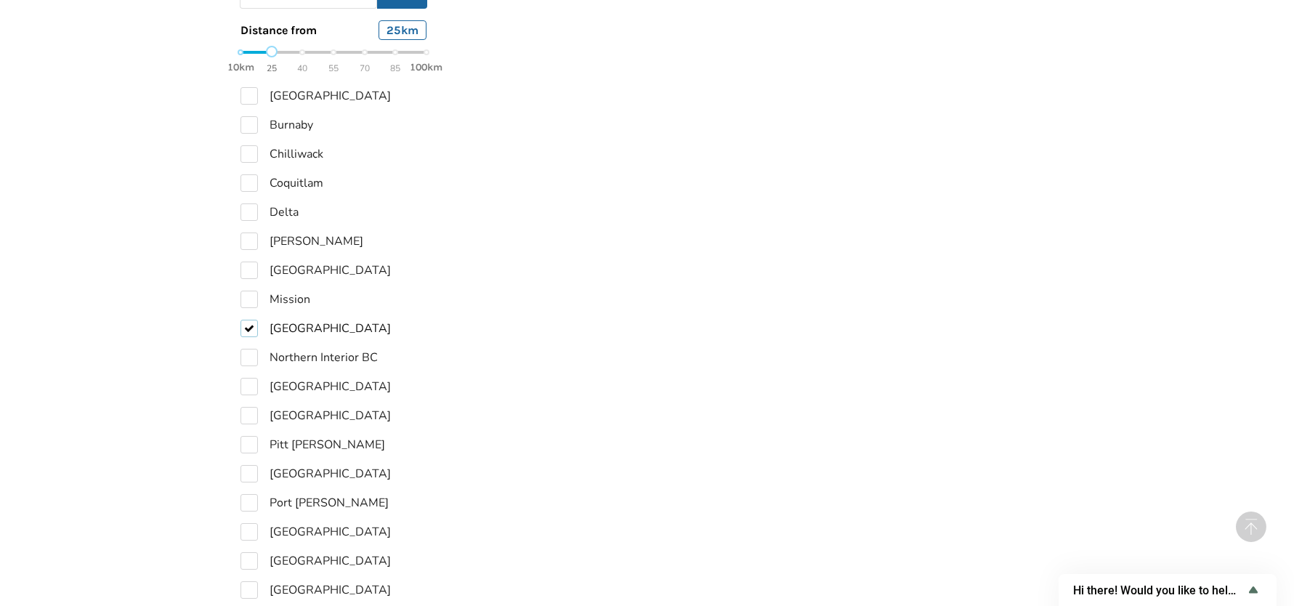
click at [251, 326] on label "[GEOGRAPHIC_DATA]" at bounding box center [316, 328] width 150 height 17
checkbox input "false"
click at [251, 276] on label "[GEOGRAPHIC_DATA]" at bounding box center [316, 270] width 150 height 17
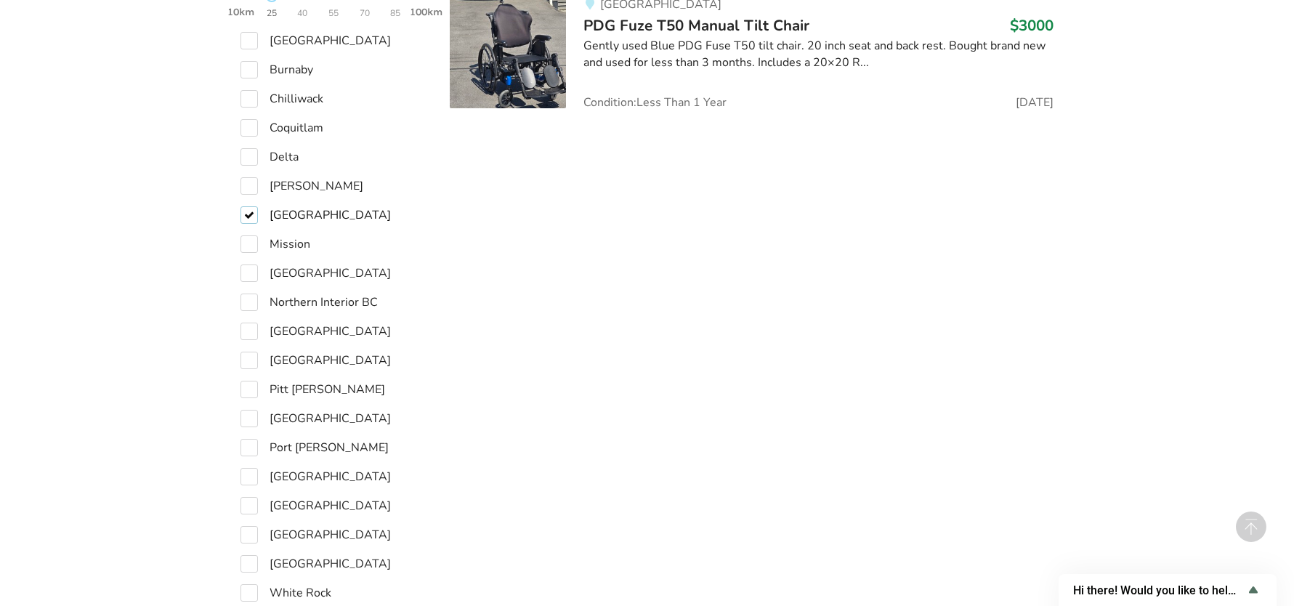
scroll to position [778, 0]
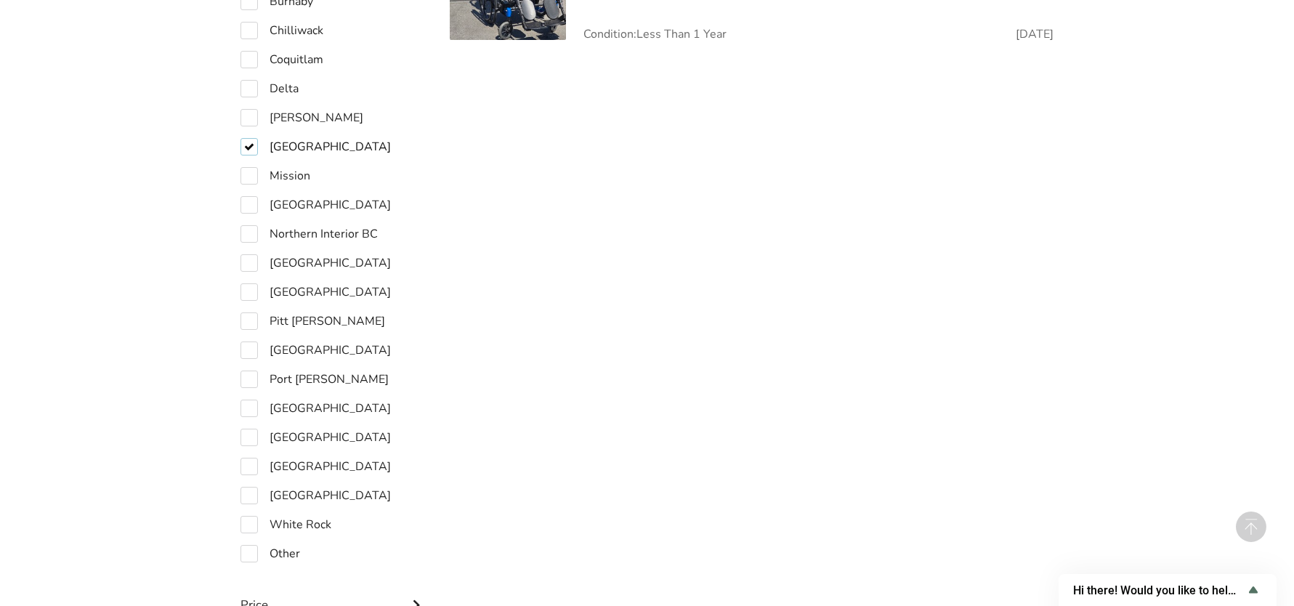
click at [242, 138] on label "[GEOGRAPHIC_DATA]" at bounding box center [316, 146] width 150 height 17
checkbox input "false"
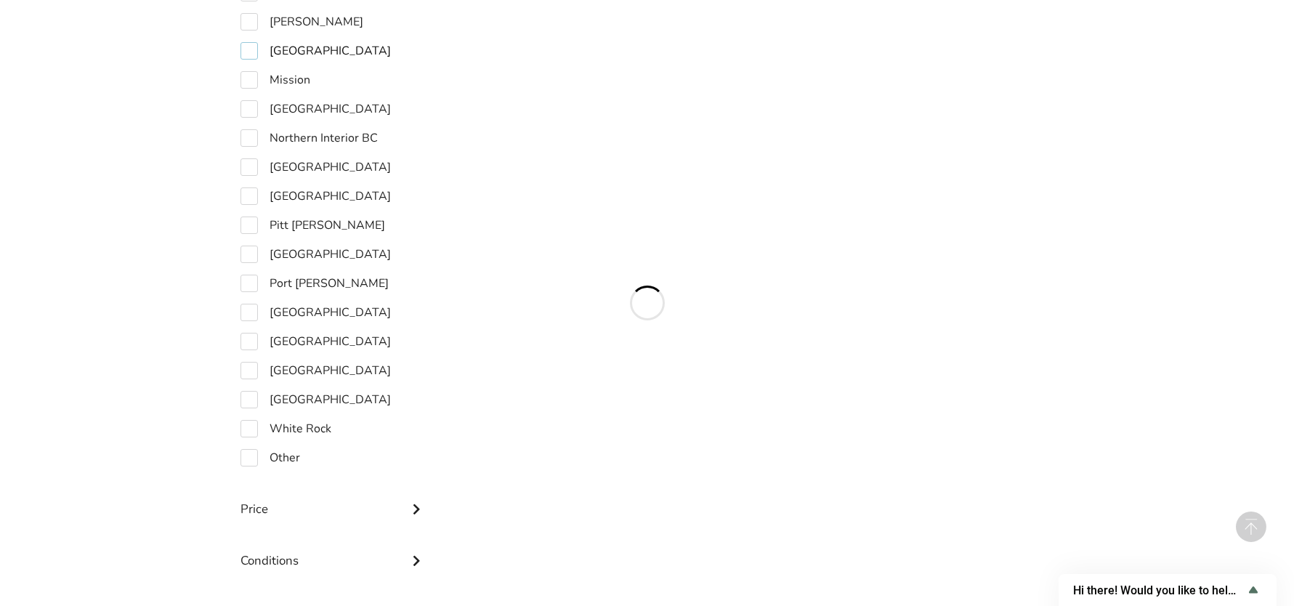
scroll to position [923, 0]
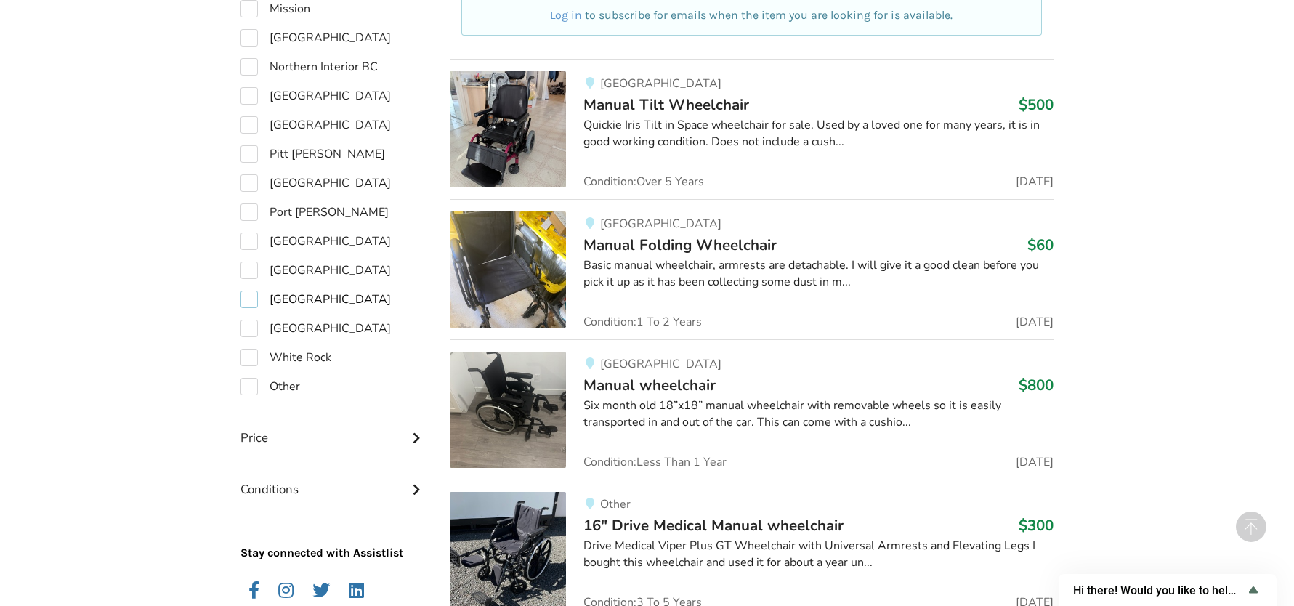
click at [250, 304] on label "[GEOGRAPHIC_DATA]" at bounding box center [316, 299] width 150 height 17
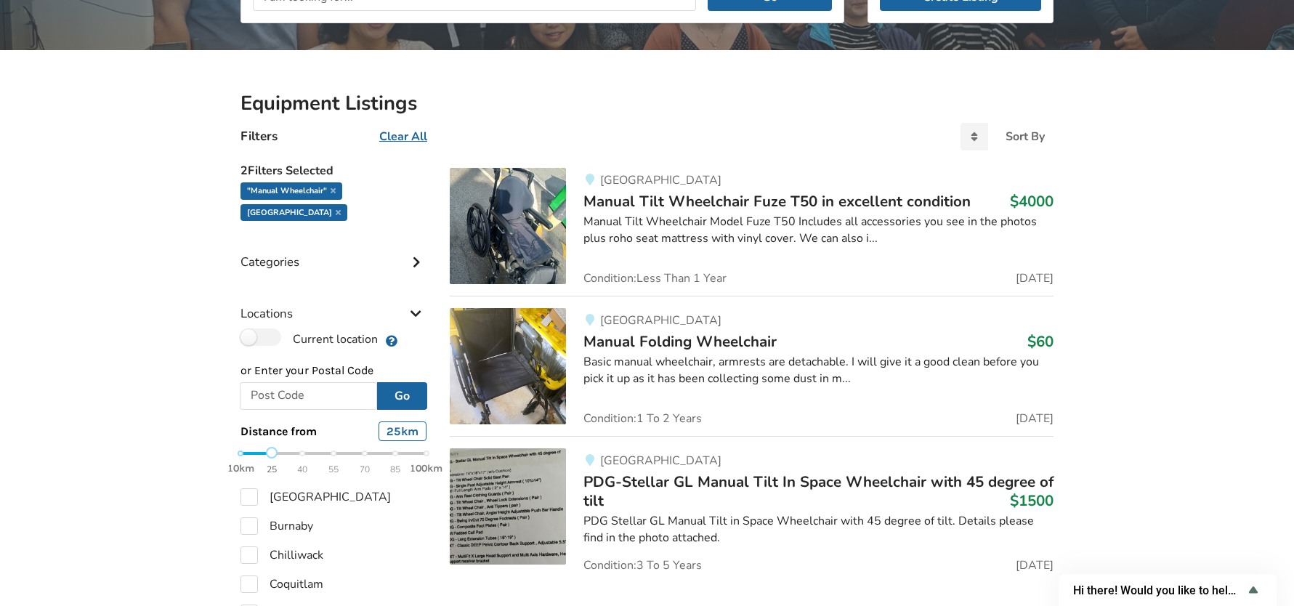
scroll to position [342, 0]
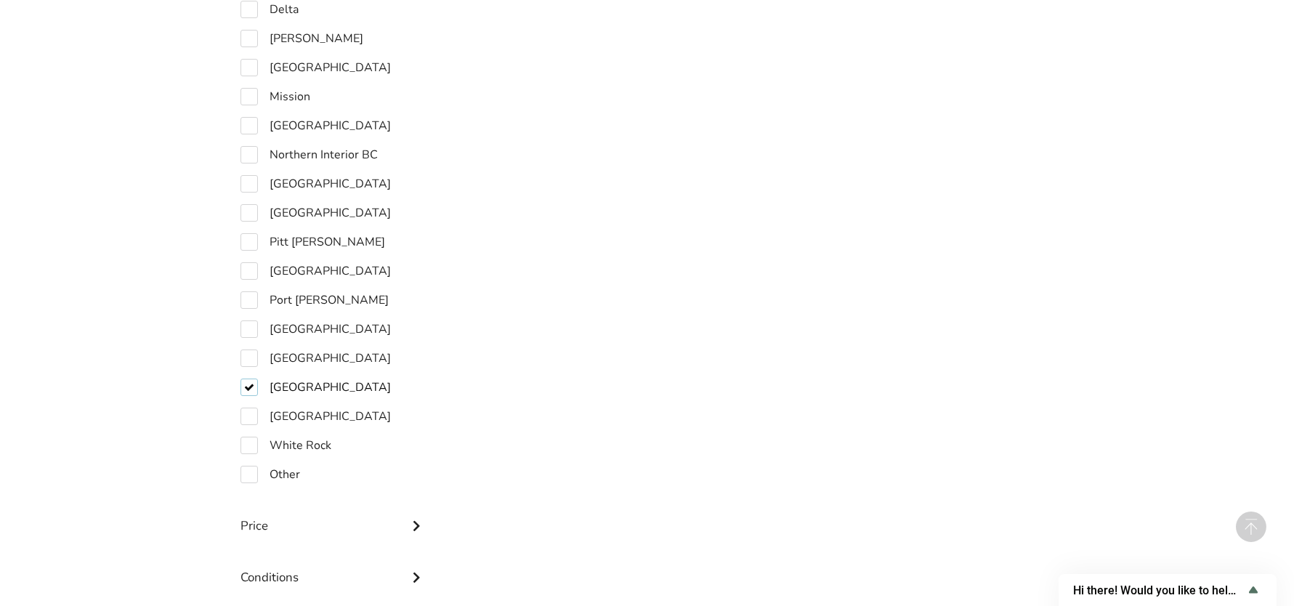
click at [252, 379] on label "[GEOGRAPHIC_DATA]" at bounding box center [316, 387] width 150 height 17
checkbox input "false"
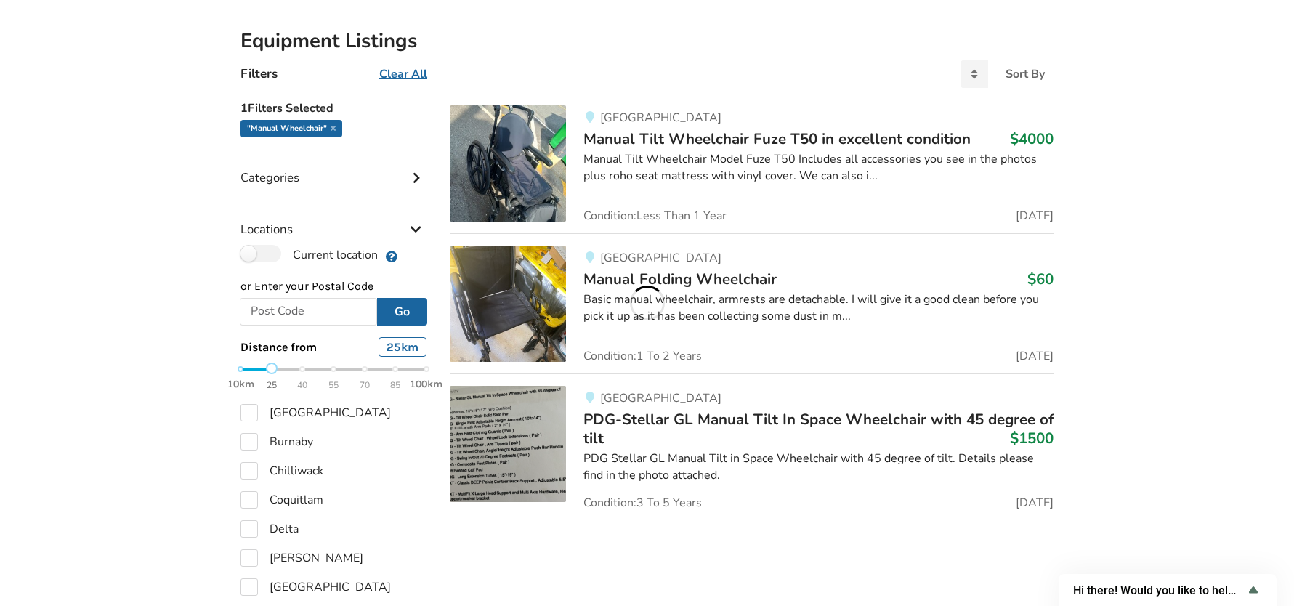
scroll to position [130, 0]
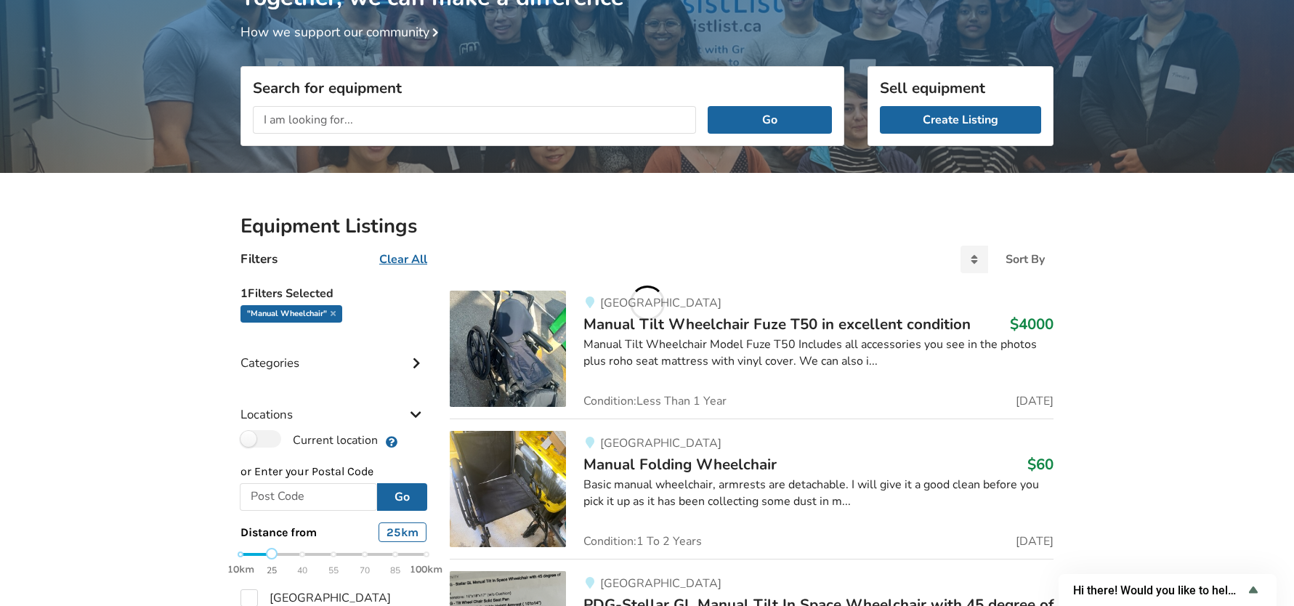
click at [417, 414] on icon at bounding box center [416, 413] width 15 height 12
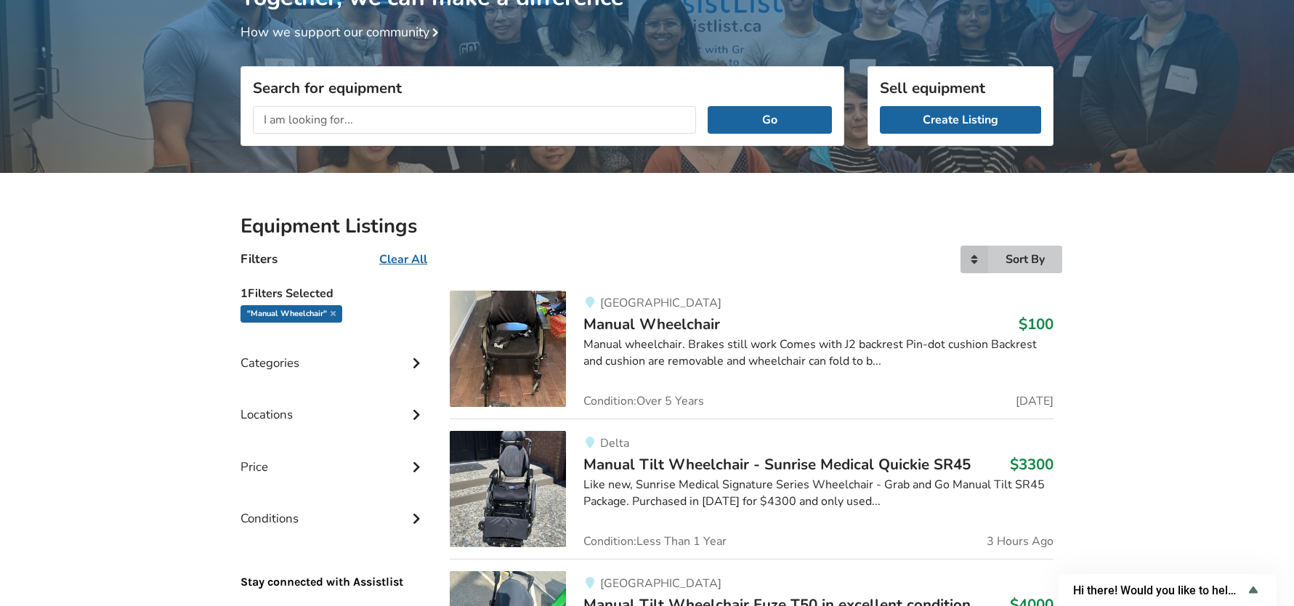
click at [985, 253] on icon at bounding box center [975, 260] width 28 height 28
click at [978, 318] on span "Price ascending" at bounding box center [997, 319] width 81 height 16
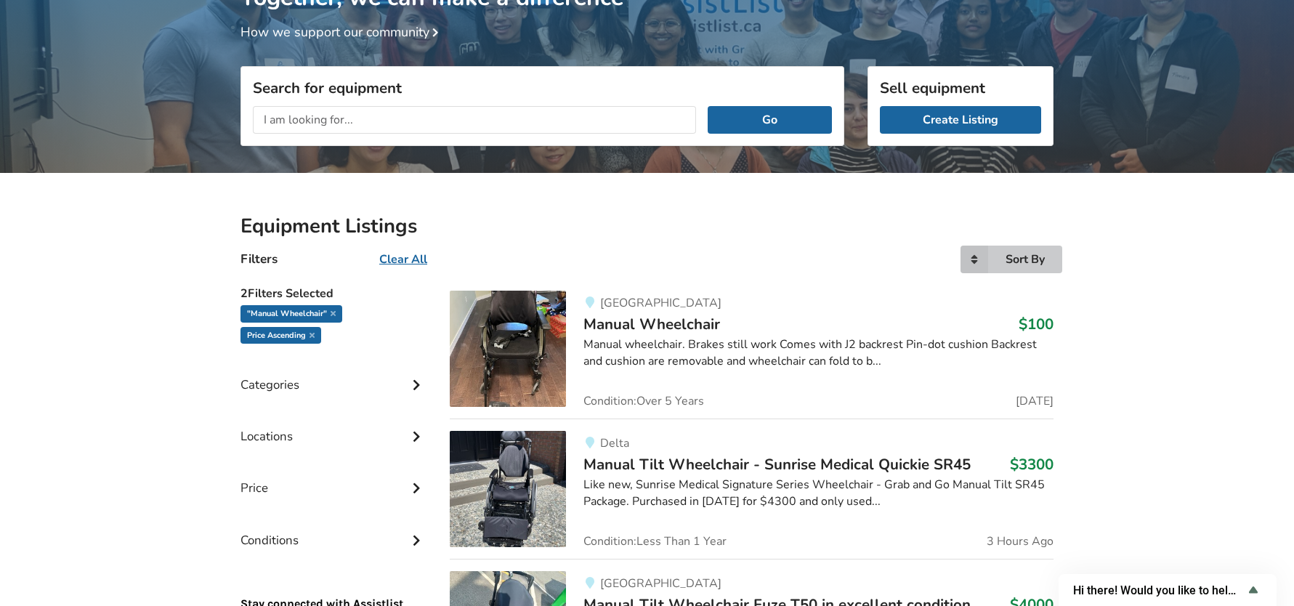
click at [1025, 259] on div "Sort By" at bounding box center [1025, 260] width 39 height 12
click at [995, 319] on span "Price ascending" at bounding box center [997, 319] width 81 height 16
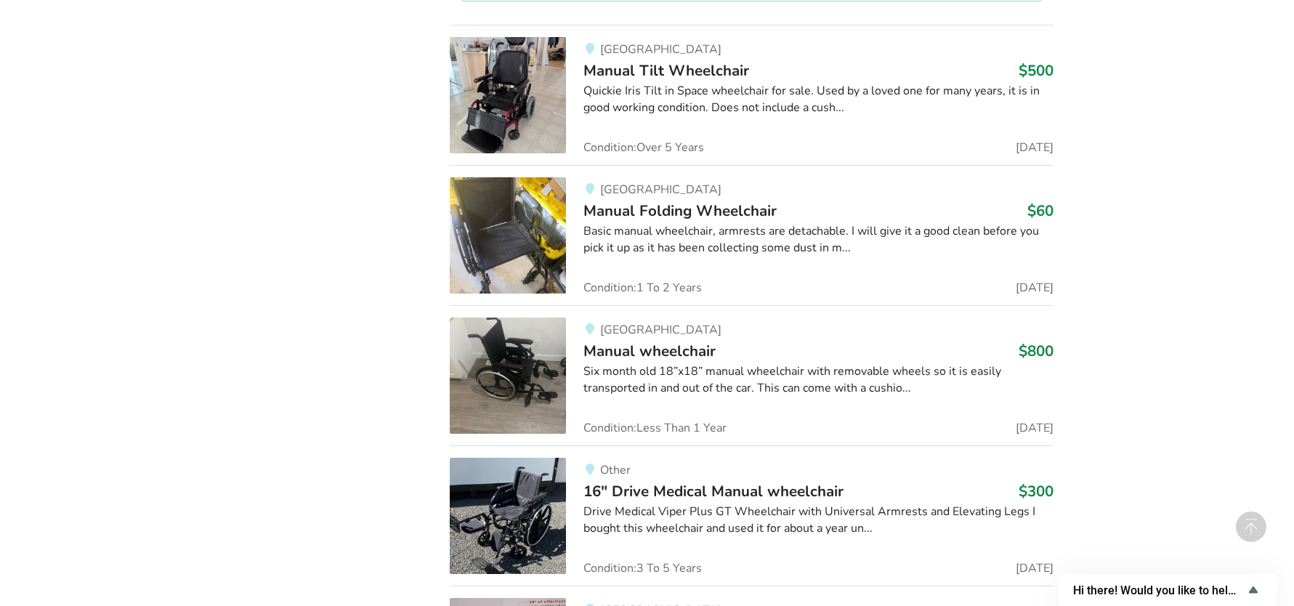
scroll to position [1002, 0]
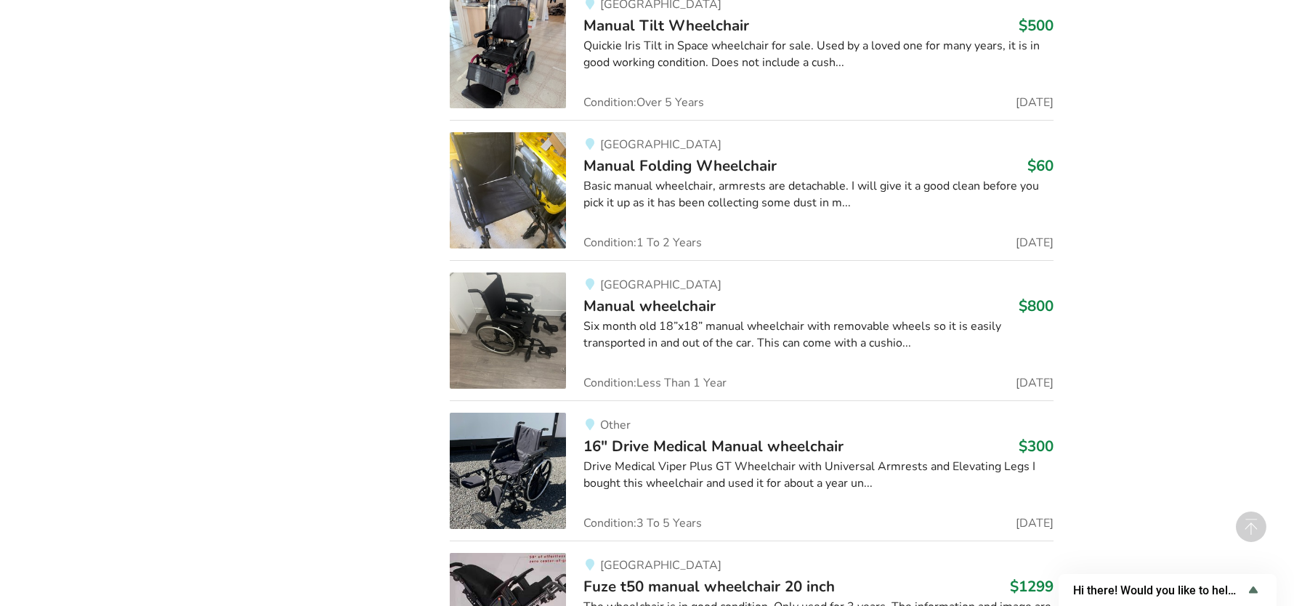
click at [511, 325] on img at bounding box center [508, 330] width 116 height 116
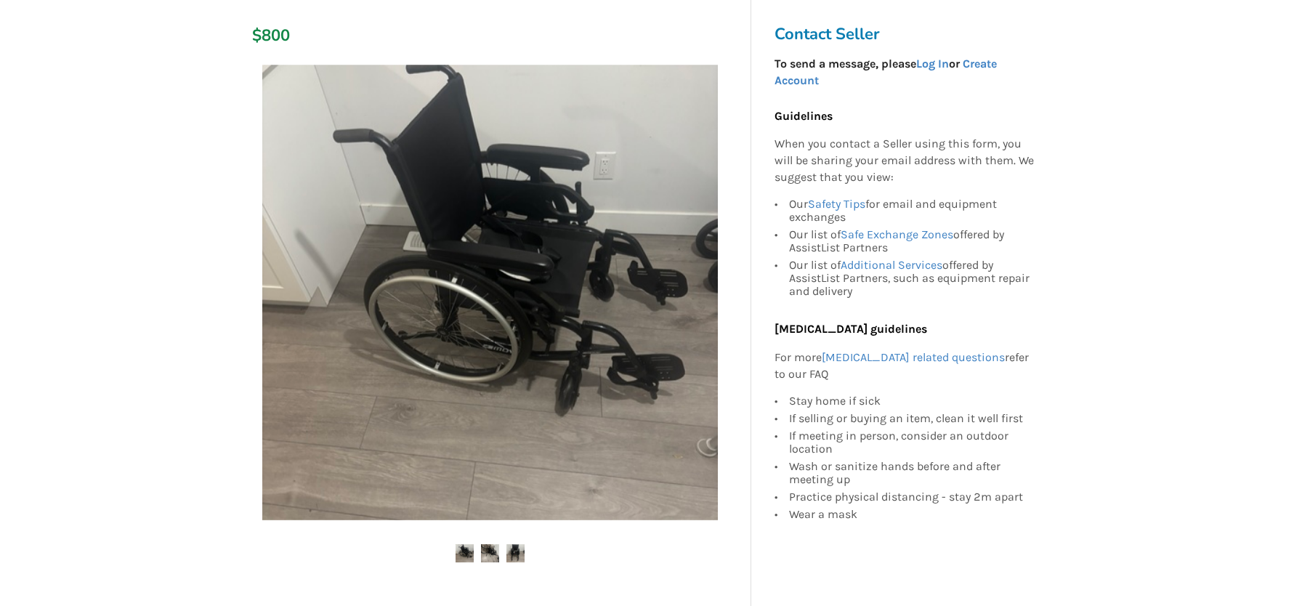
scroll to position [291, 0]
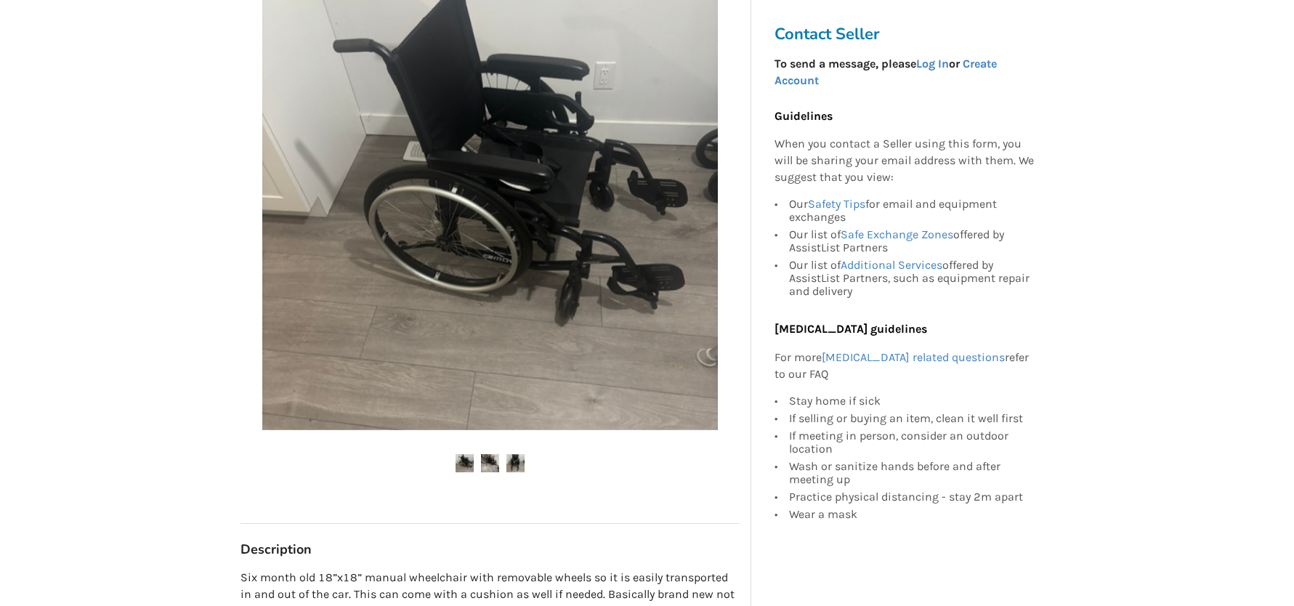
click at [487, 458] on img at bounding box center [490, 463] width 18 height 18
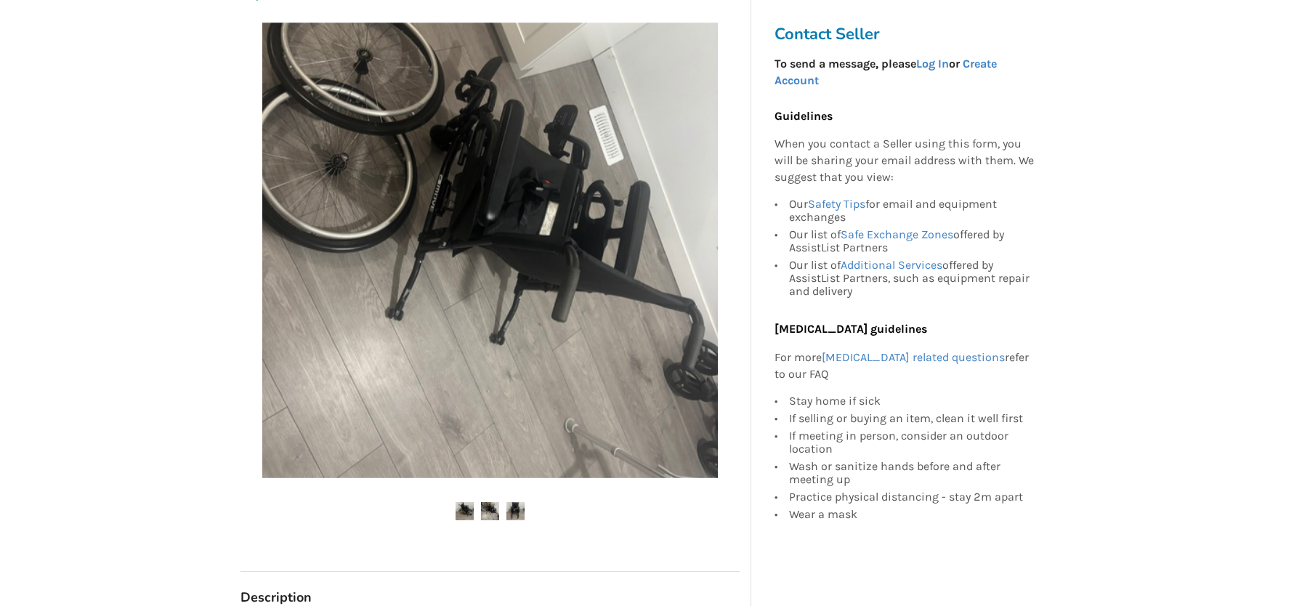
scroll to position [218, 0]
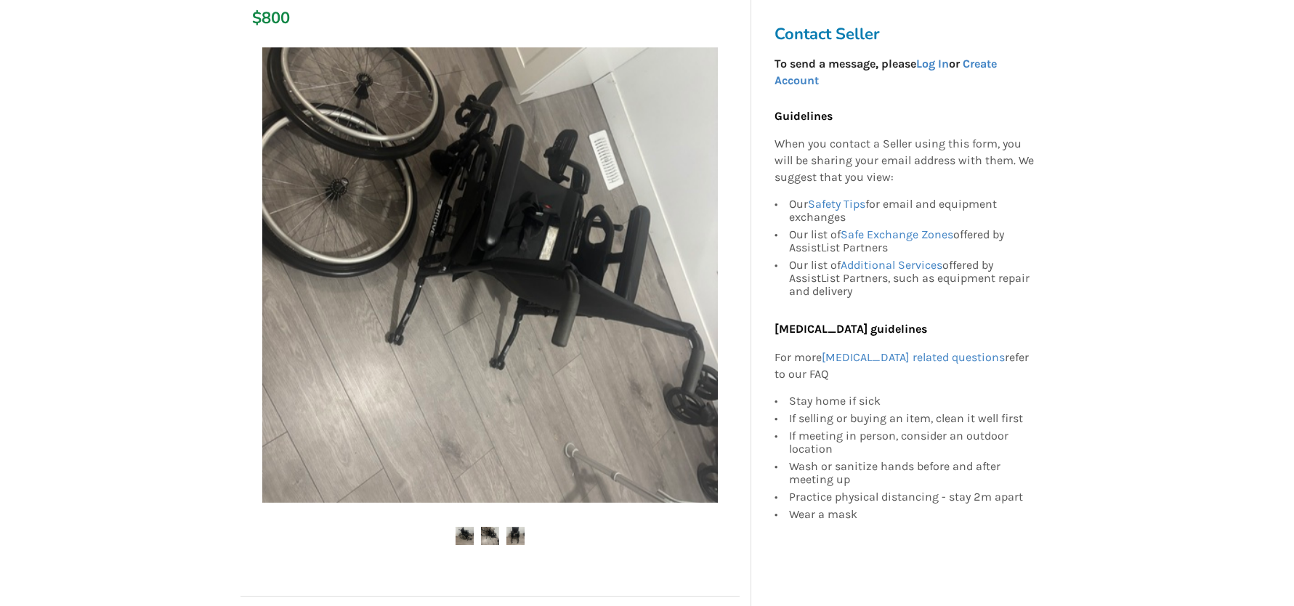
click at [513, 529] on img at bounding box center [515, 536] width 18 height 18
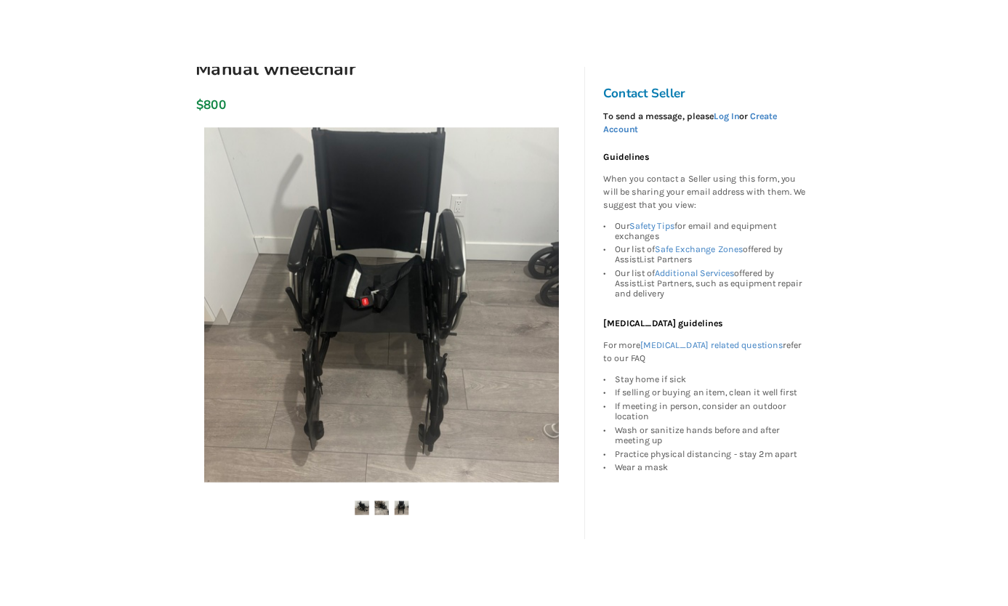
scroll to position [0, 0]
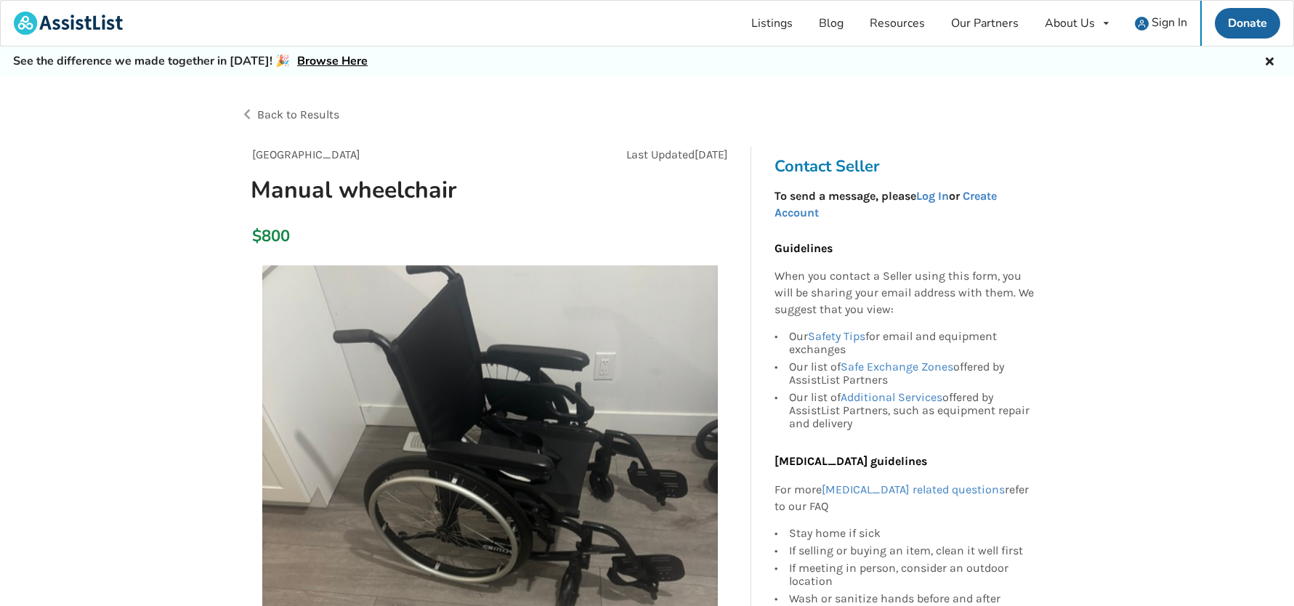
drag, startPoint x: 1097, startPoint y: 227, endPoint x: 1230, endPoint y: 15, distance: 251.0
